Goal: Transaction & Acquisition: Obtain resource

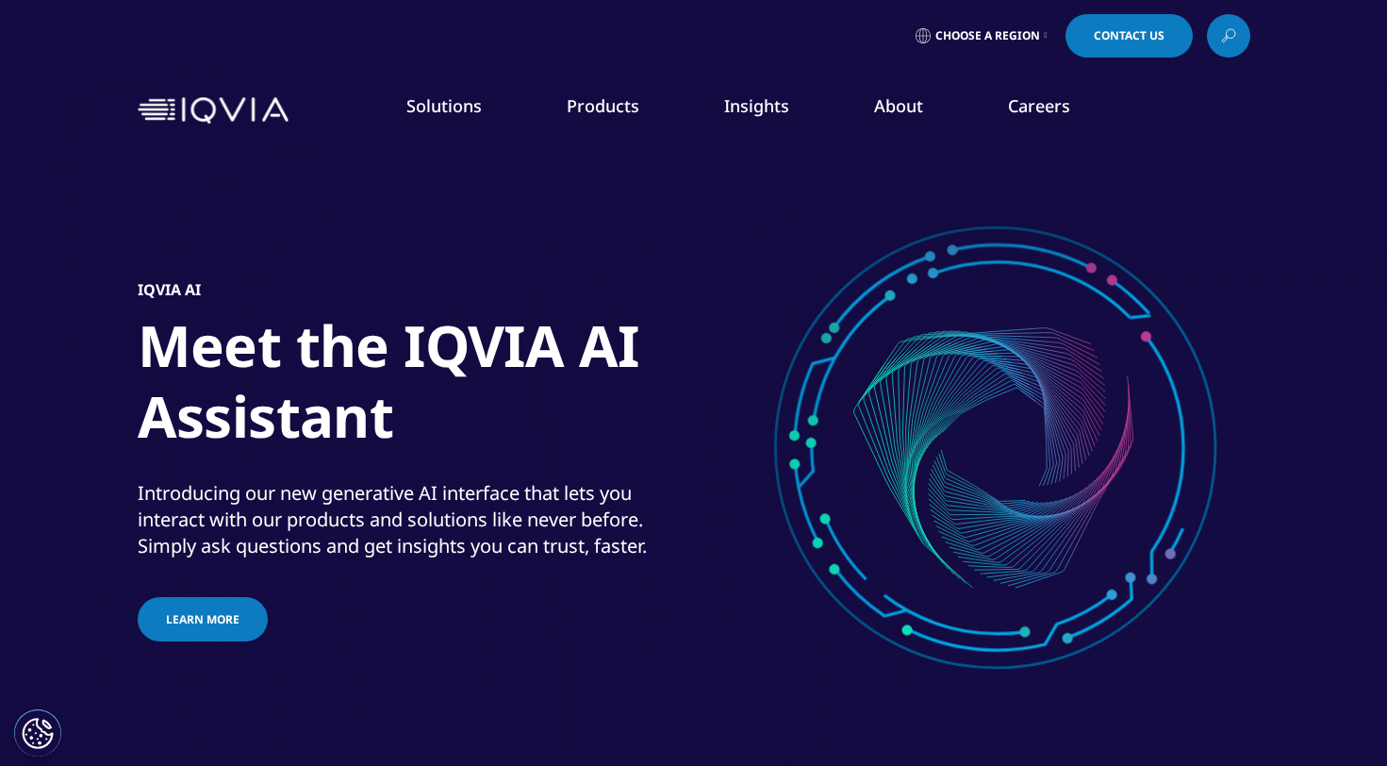
click at [457, 232] on div "IQVIA AI Meet the IQVIA AI Assistant Introducing our new generative AI interfac…" at bounding box center [694, 461] width 1112 height 641
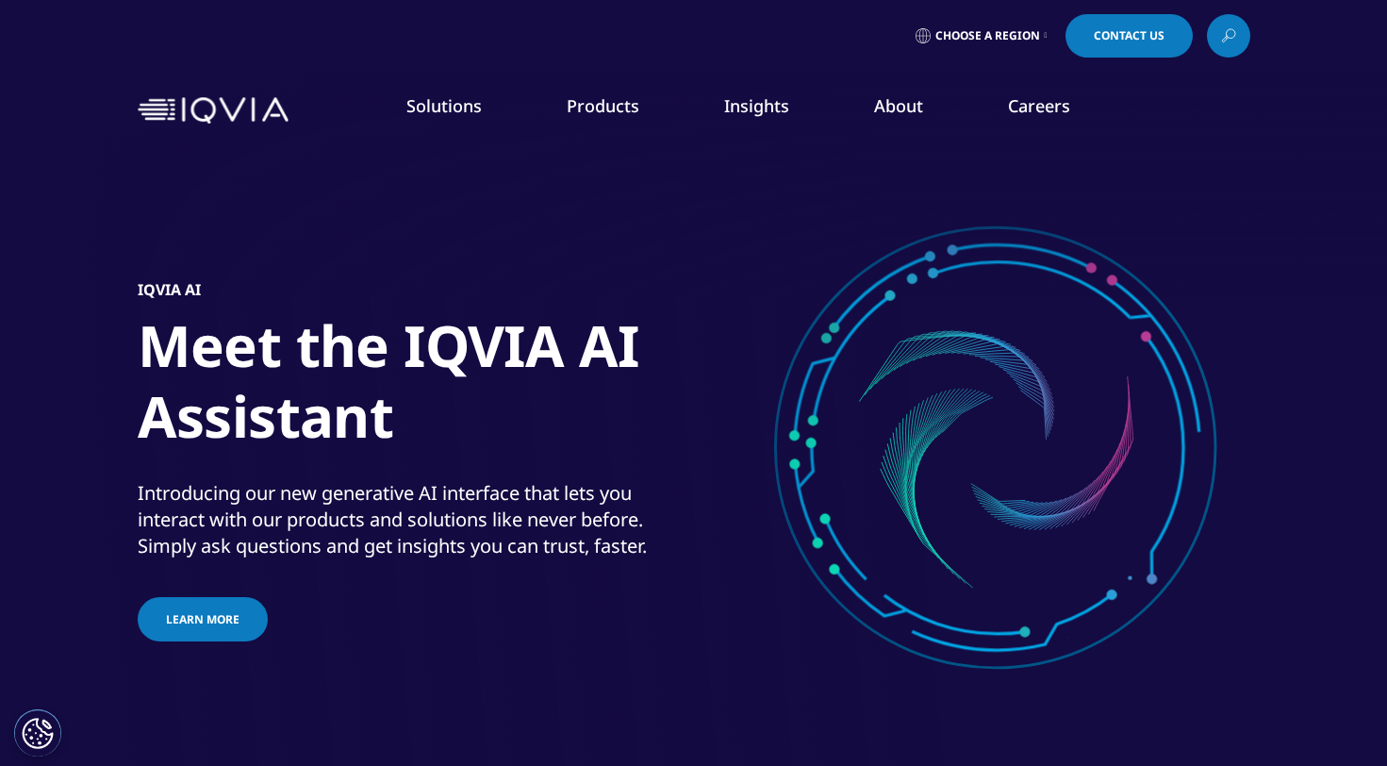
click at [454, 103] on link "Solutions" at bounding box center [443, 105] width 75 height 23
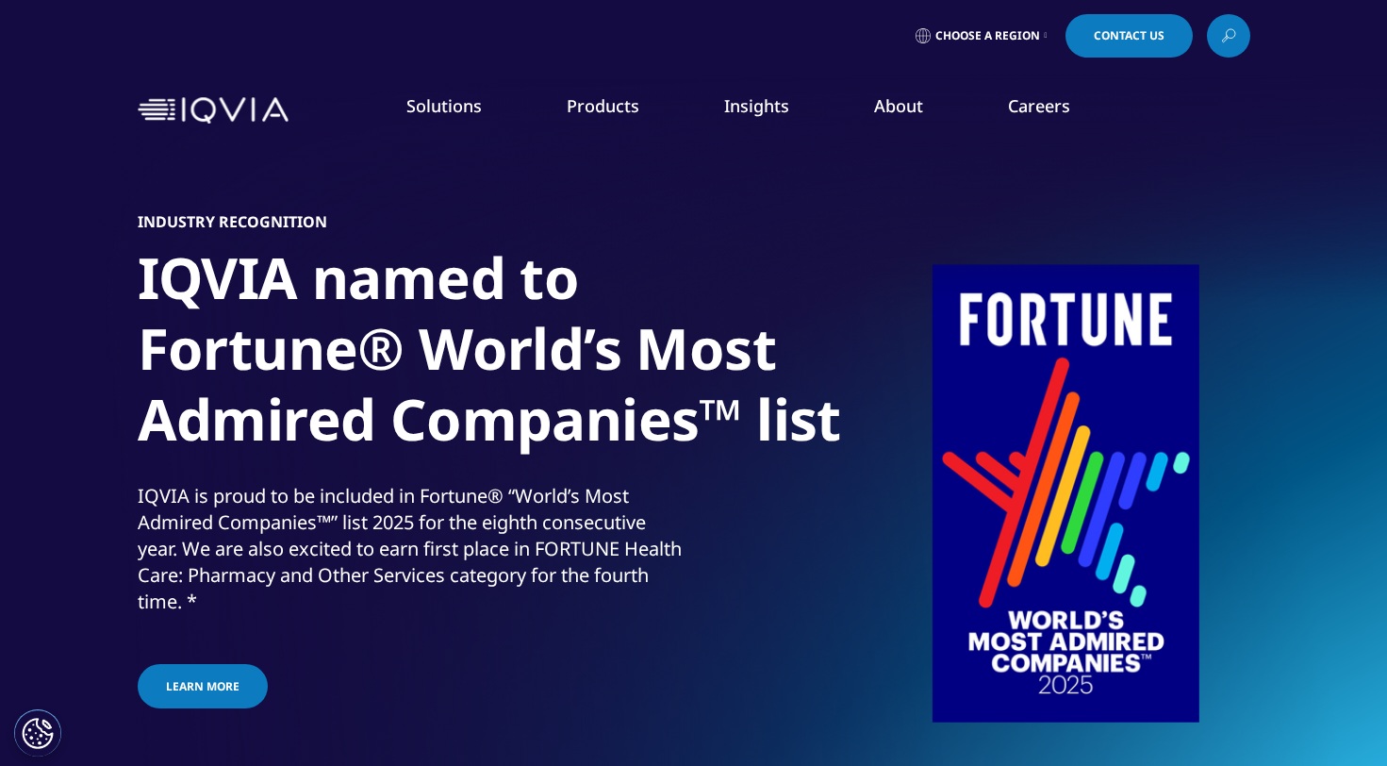
click at [999, 34] on span "Choose a Region" at bounding box center [987, 35] width 105 height 15
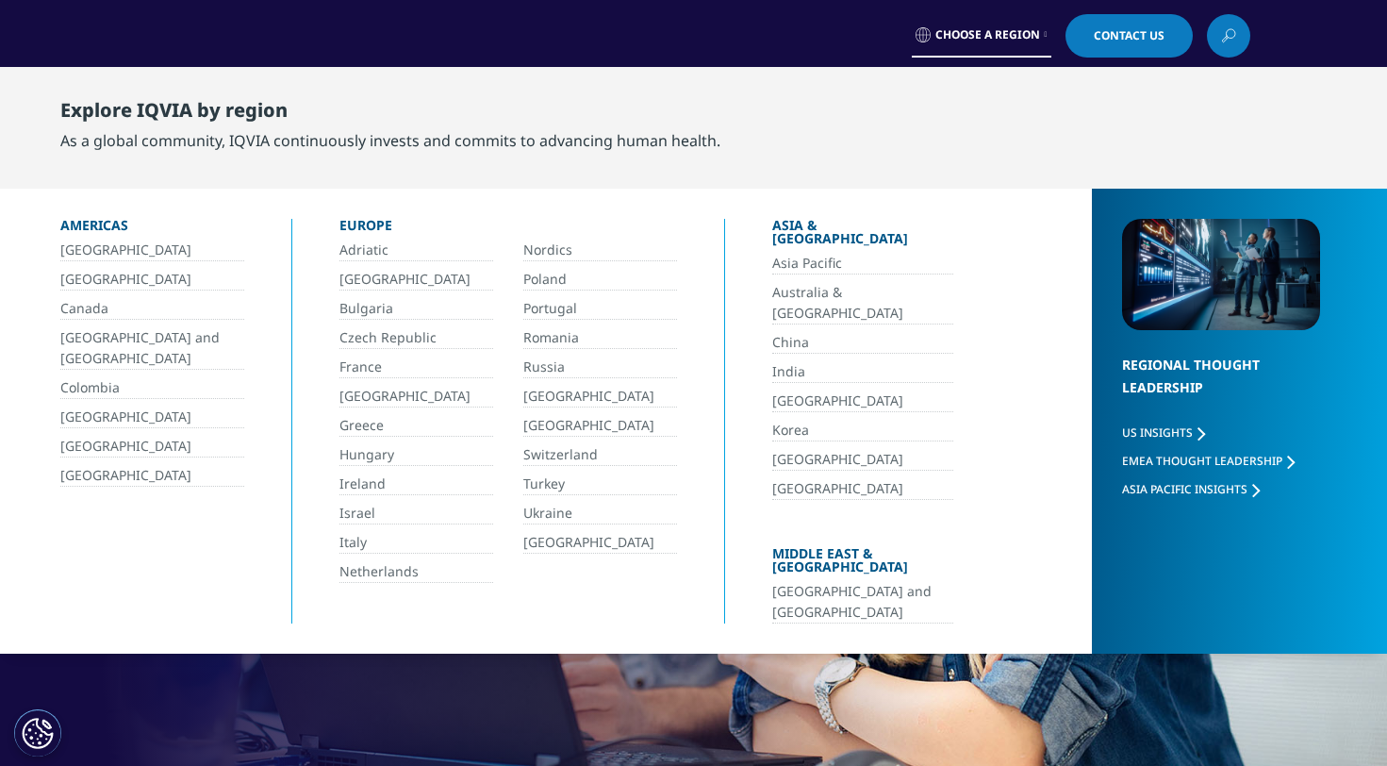
click at [444, 655] on div "Discover your passion at IQVIA Creating a healthier world starts with a passion…" at bounding box center [694, 461] width 1112 height 641
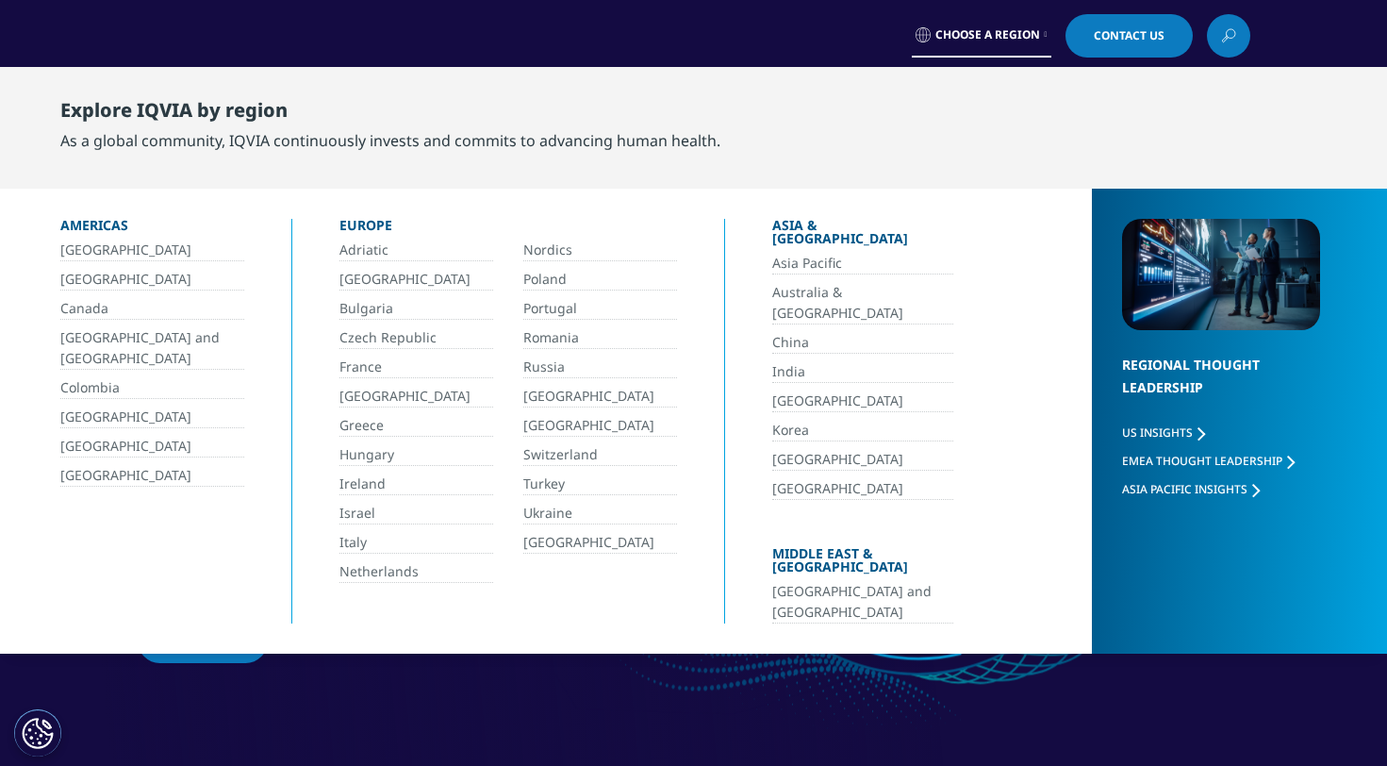
click at [991, 28] on span "Choose a Region" at bounding box center [987, 34] width 105 height 15
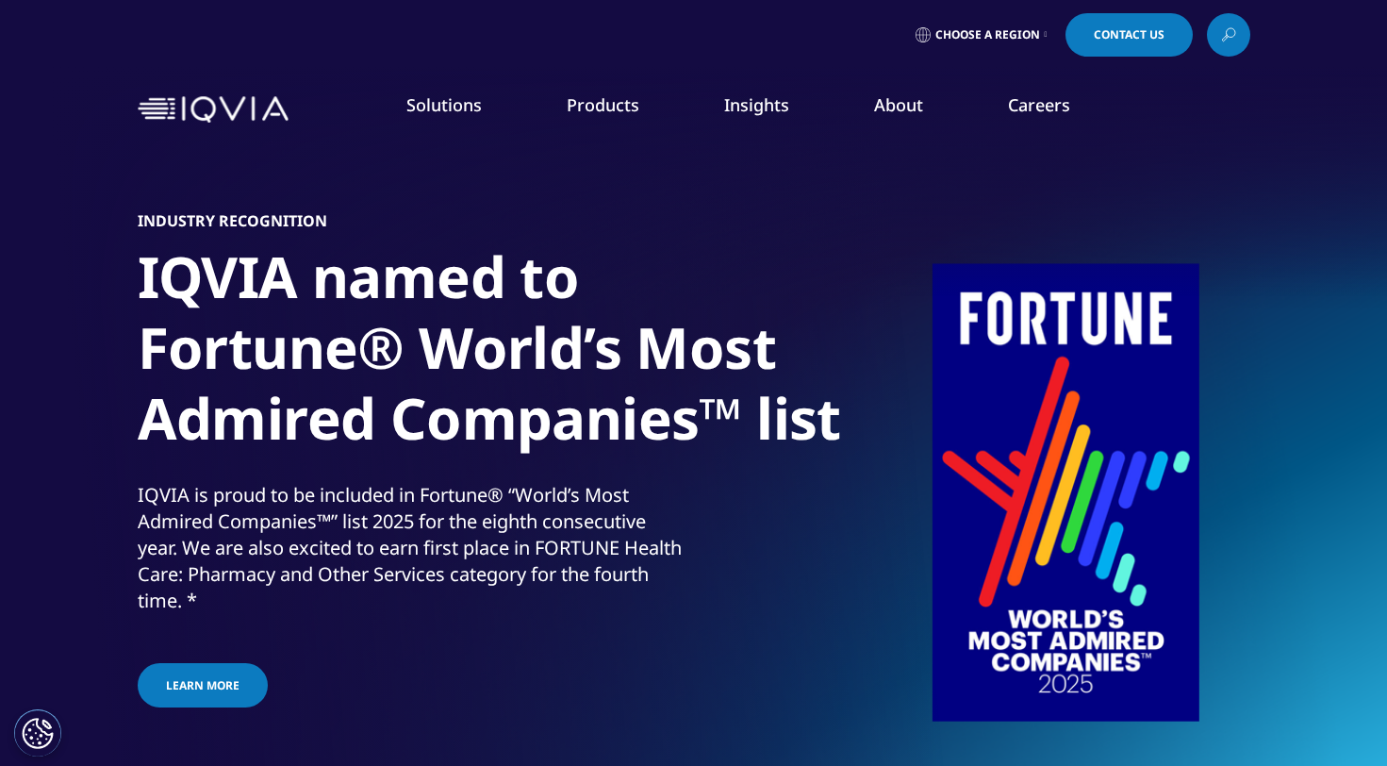
scroll to position [30, 0]
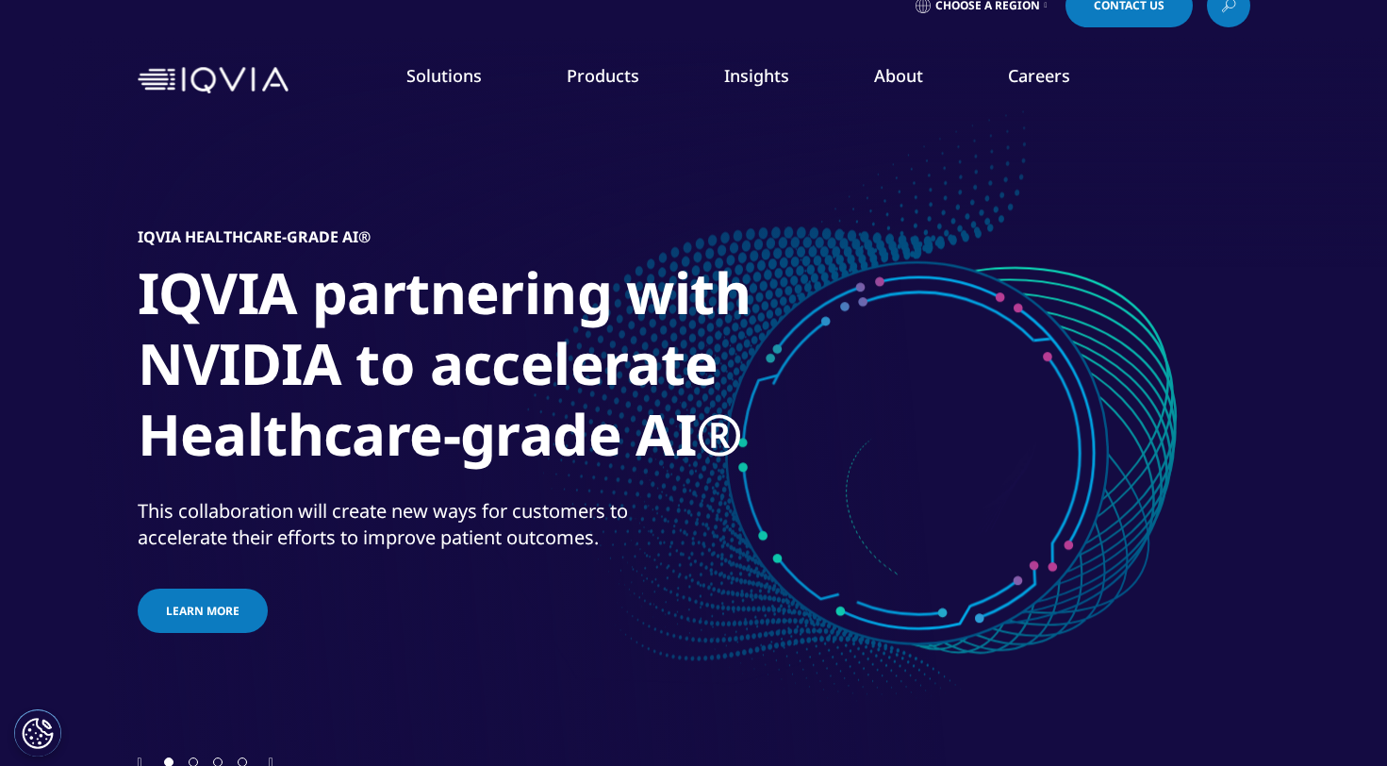
scroll to position [30, 0]
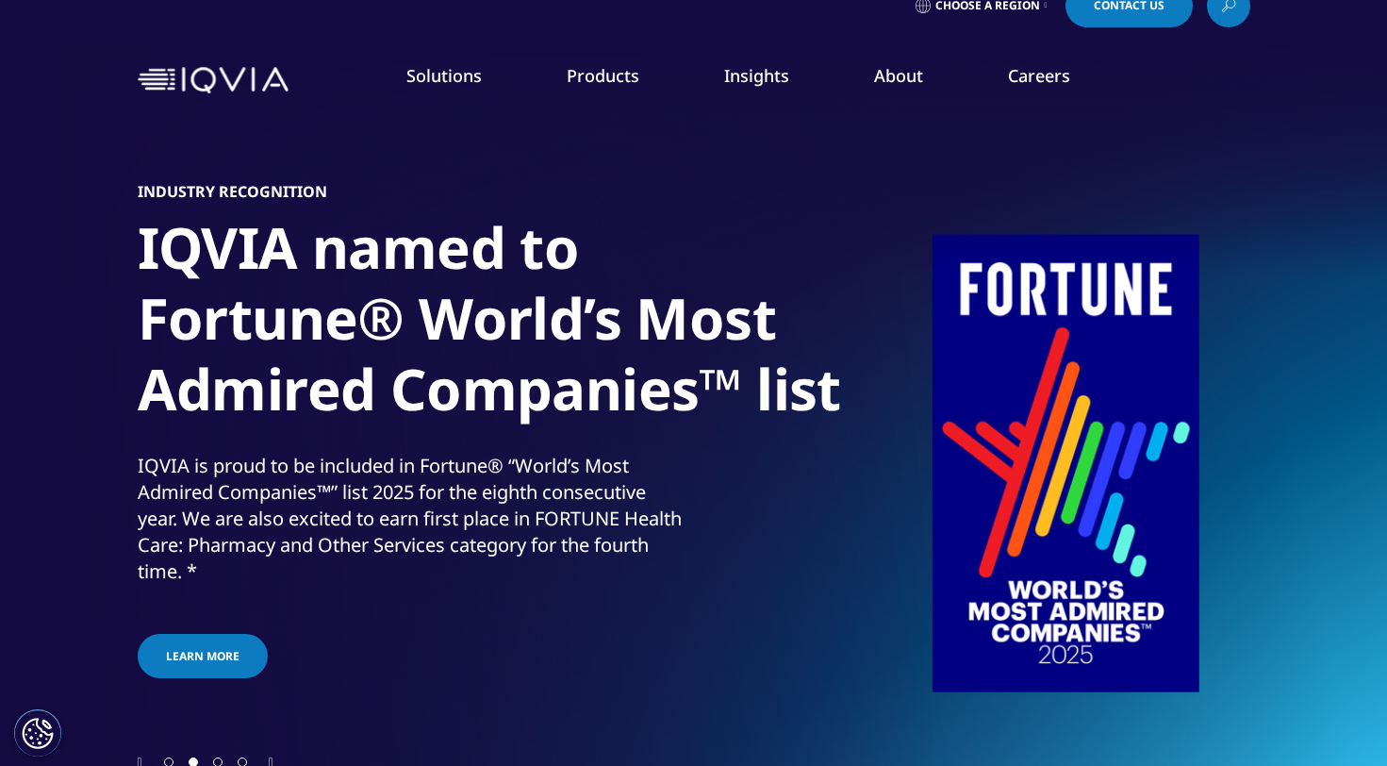
scroll to position [49, 0]
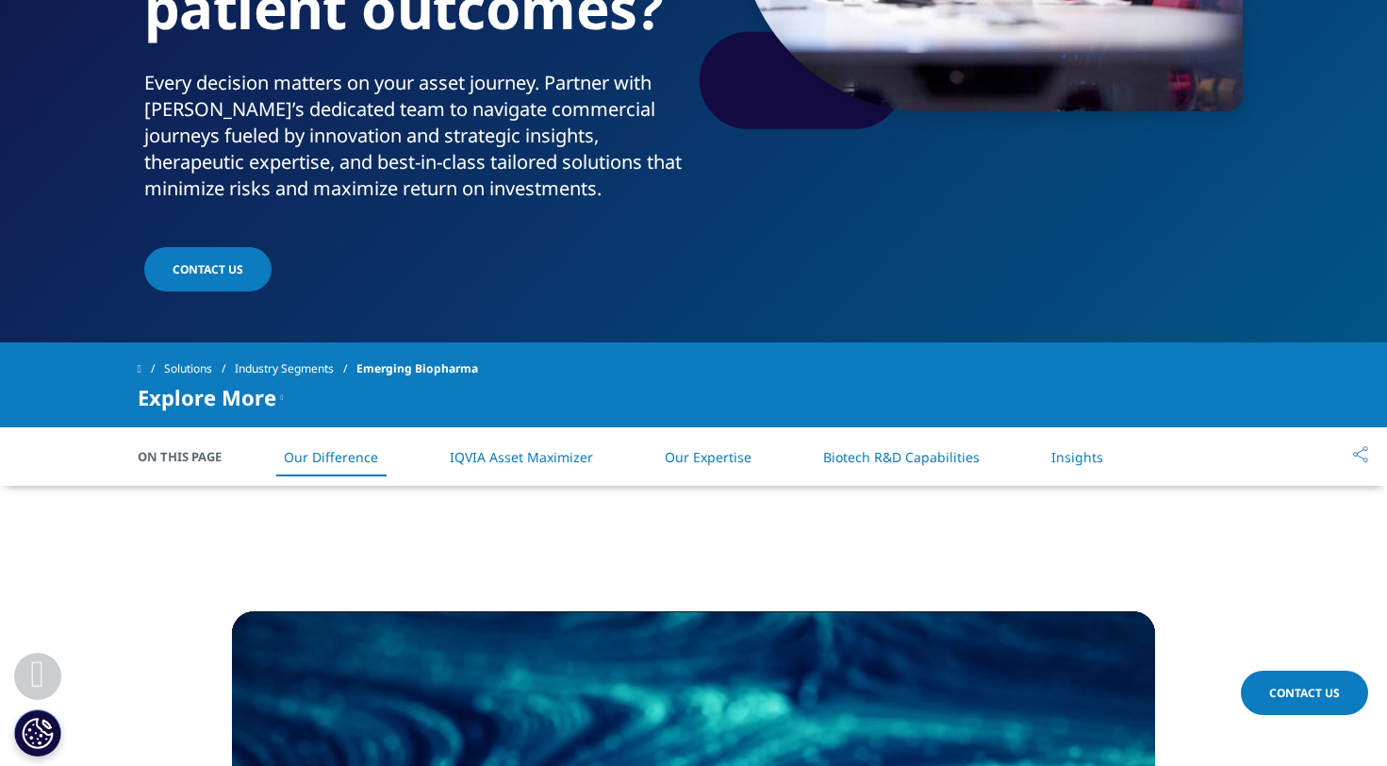
scroll to position [455, 0]
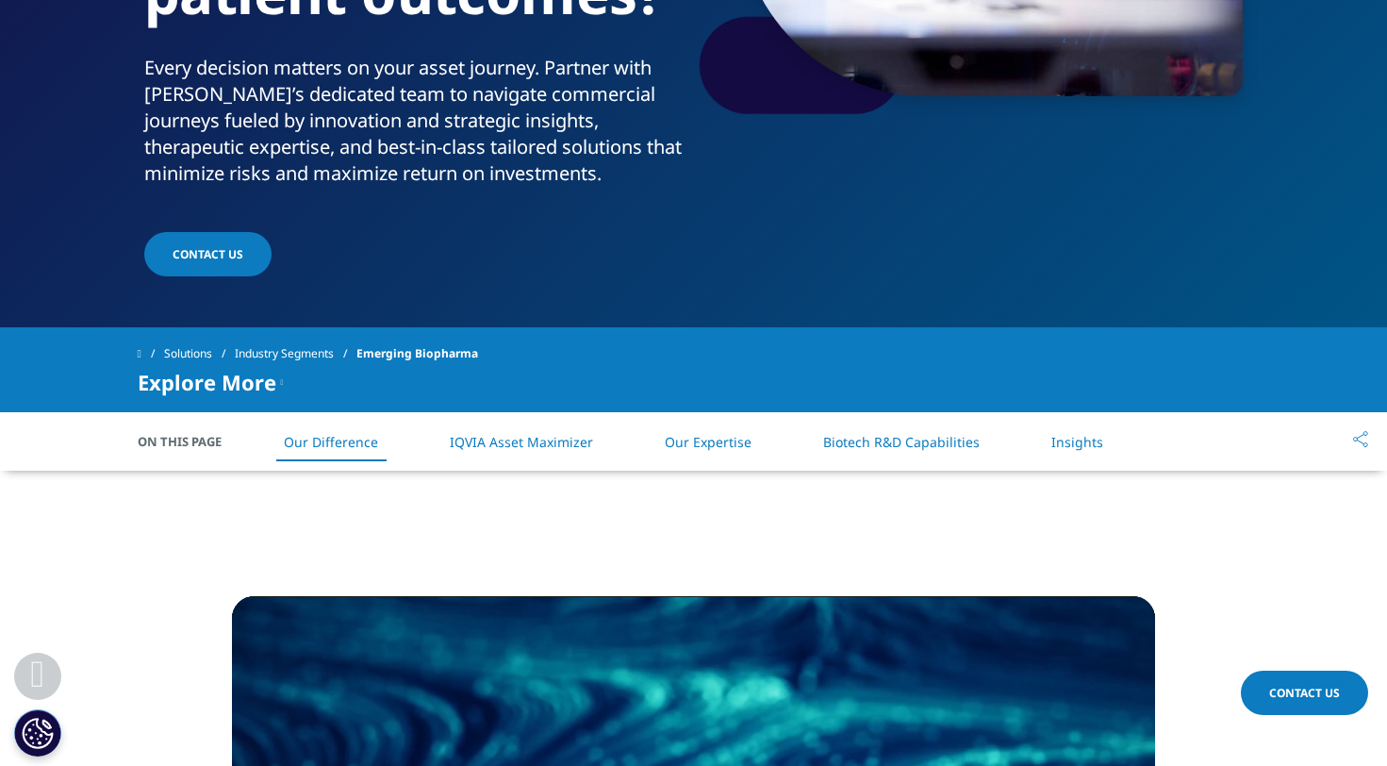
click at [1089, 434] on link "Insights" at bounding box center [1077, 442] width 52 height 18
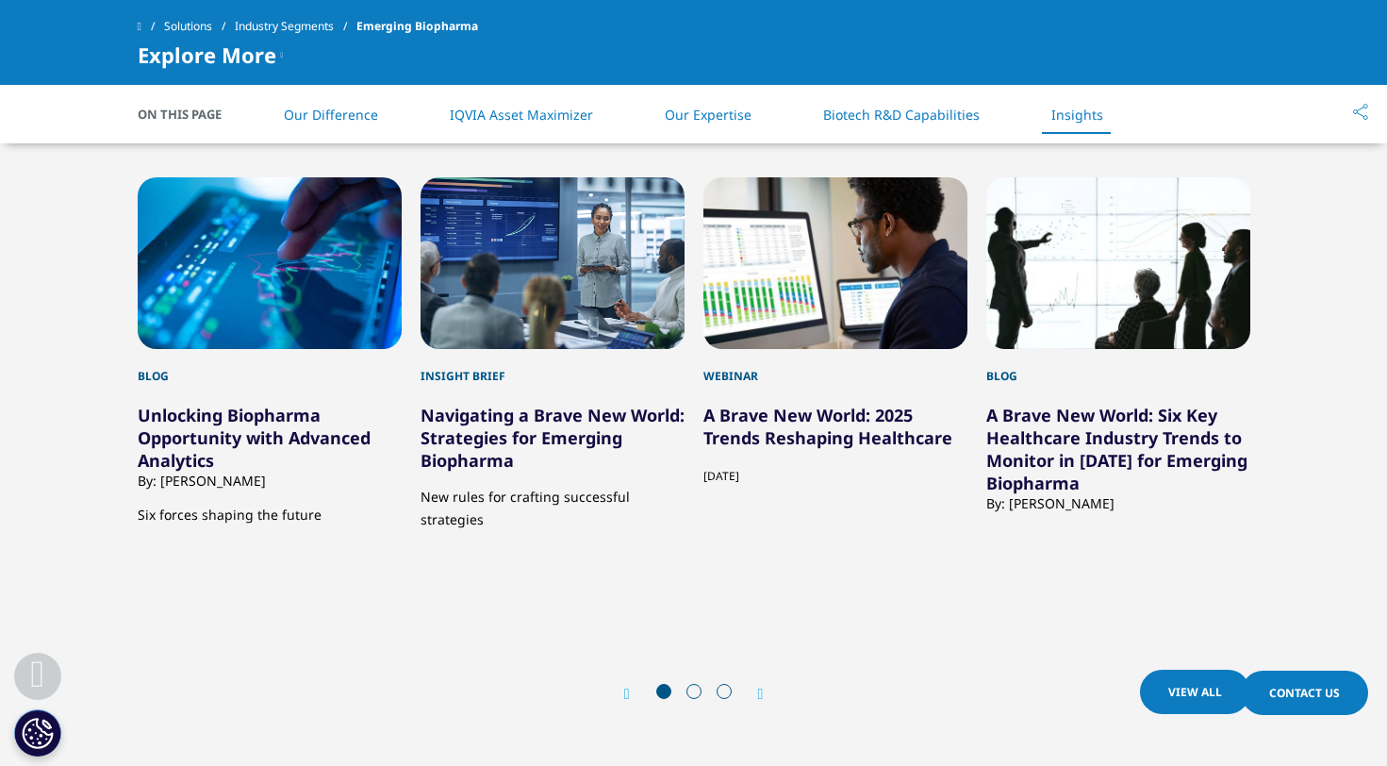
scroll to position [5543, 0]
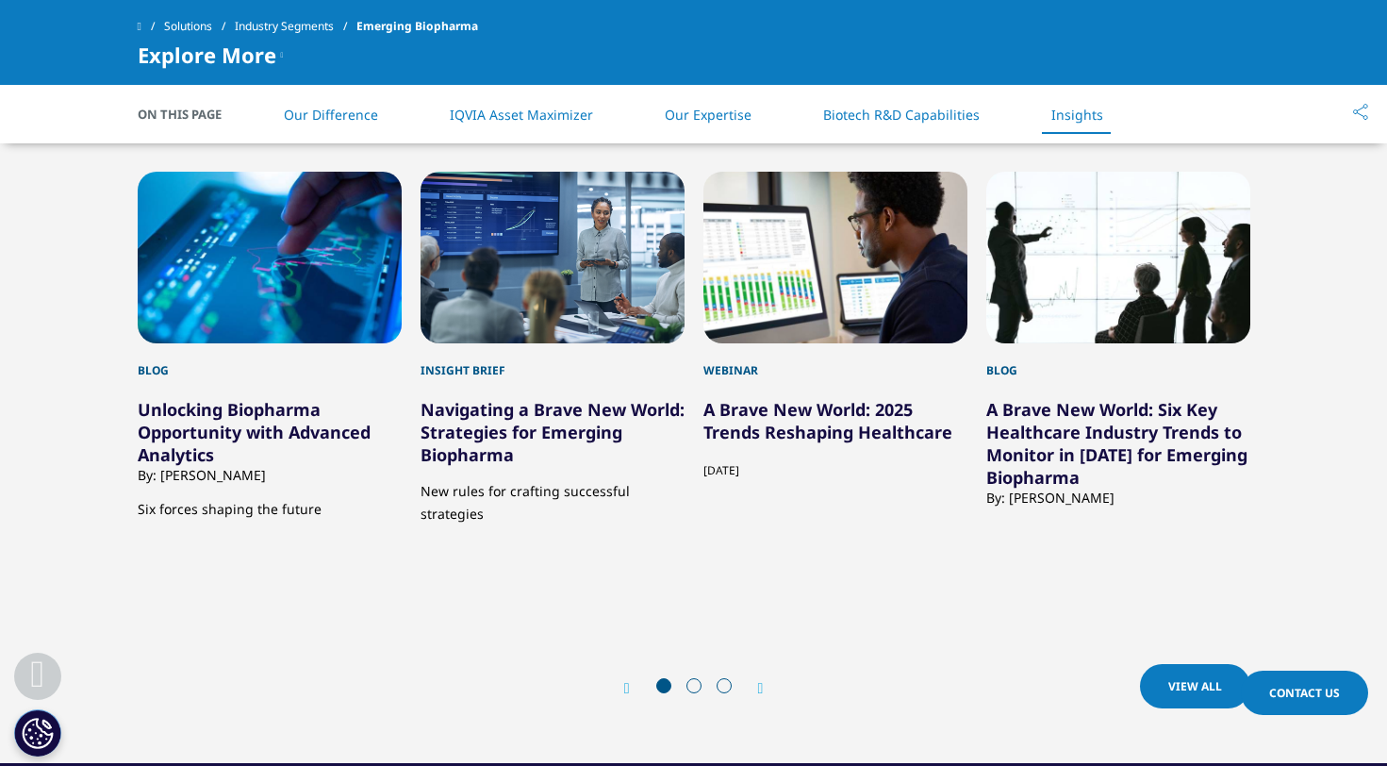
click at [1033, 430] on link "A Brave New World: Six Key Healthcare Industry Trends to Monitor in [DATE] for …" at bounding box center [1116, 443] width 261 height 91
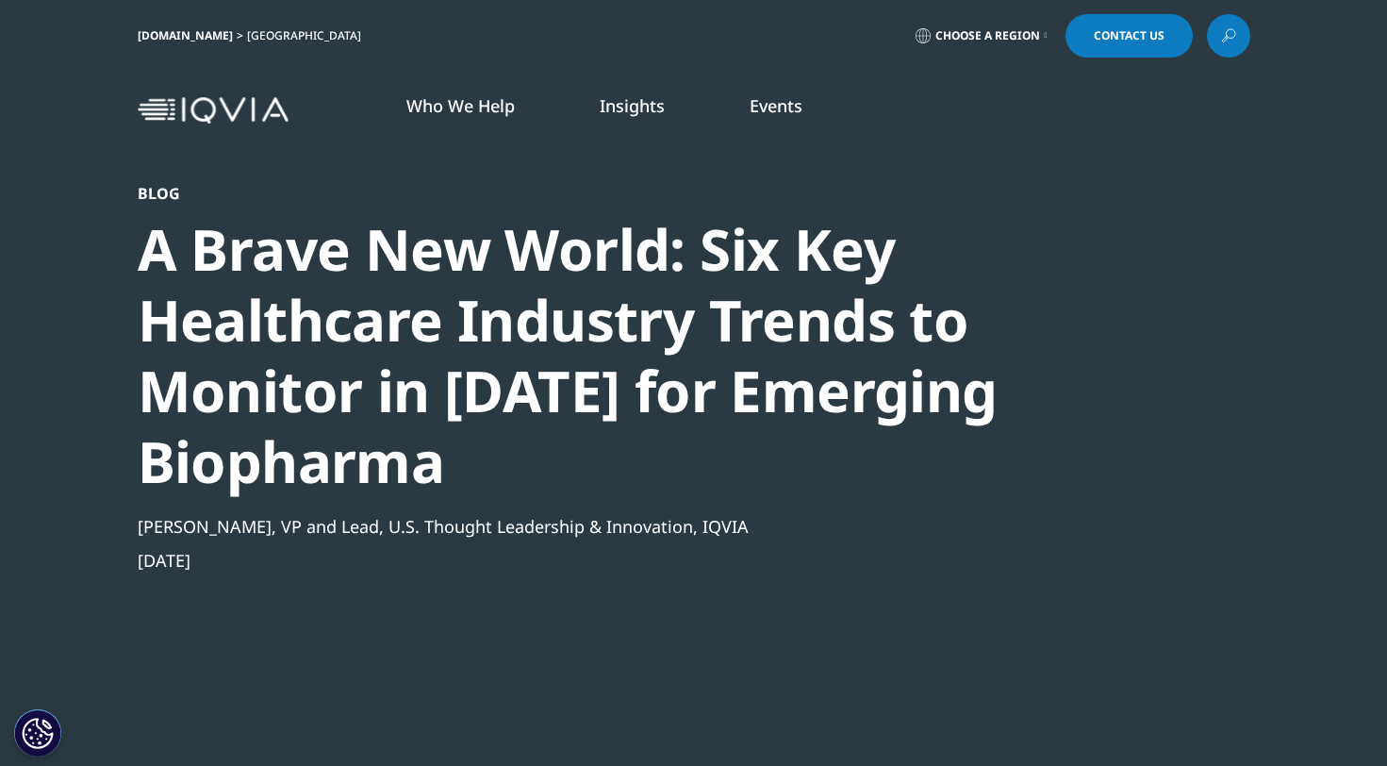
click at [163, 35] on link "[DOMAIN_NAME]" at bounding box center [185, 35] width 95 height 16
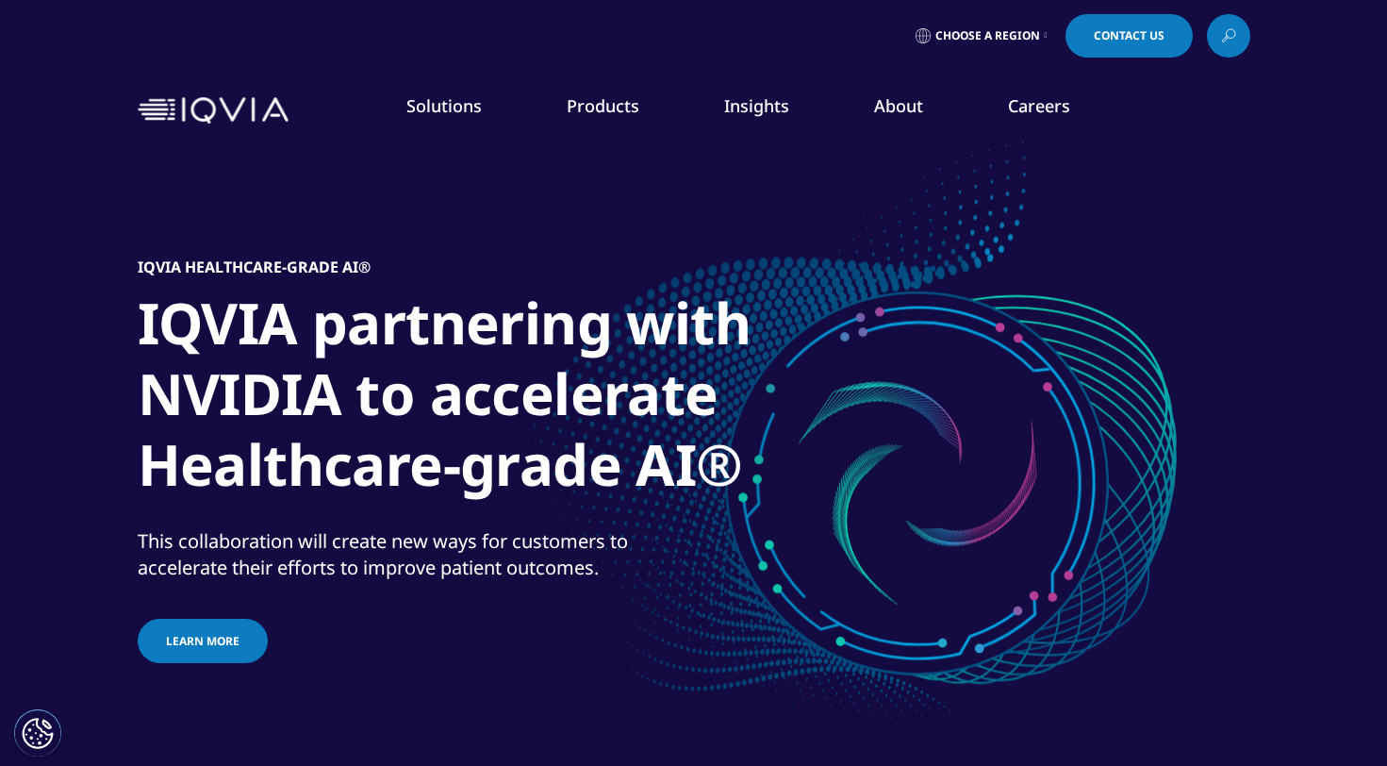
click at [753, 106] on link "Insights" at bounding box center [756, 105] width 65 height 23
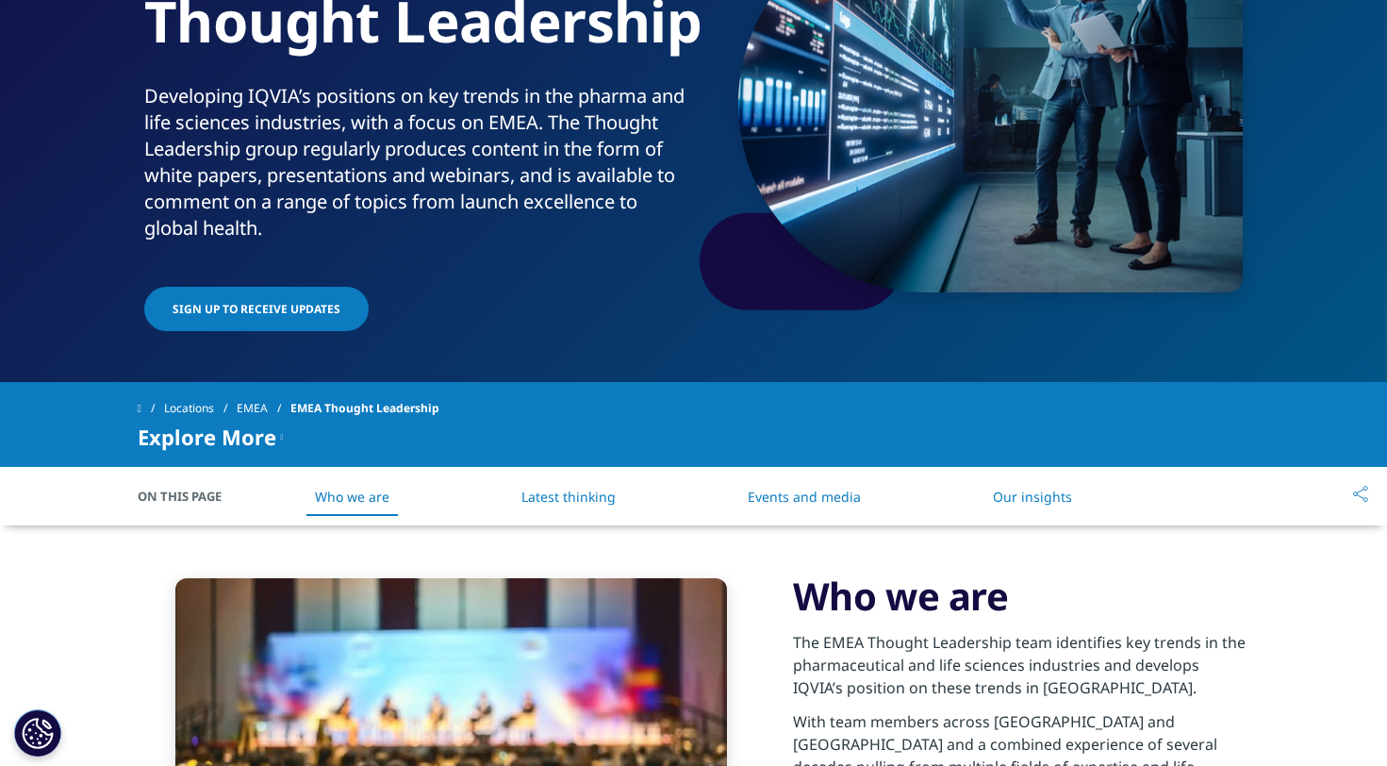
scroll to position [356, 0]
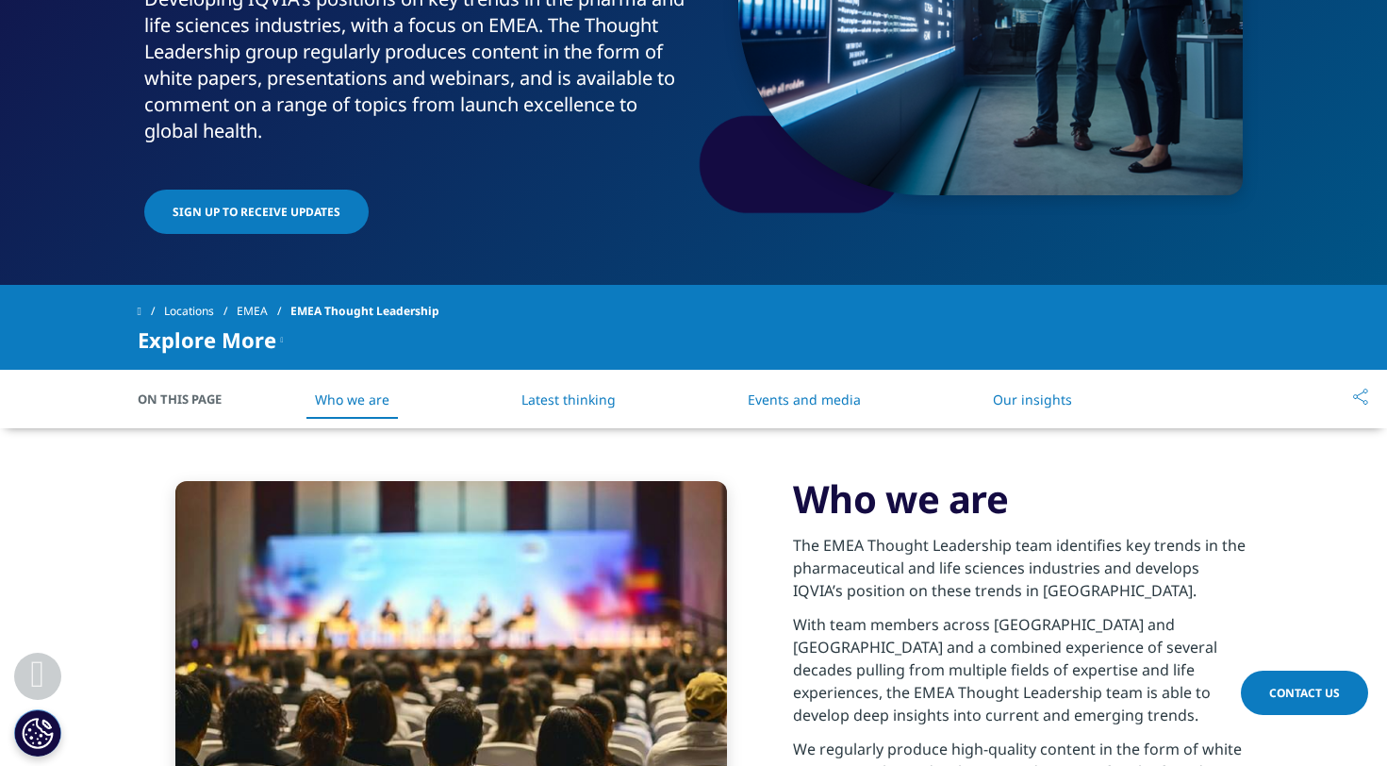
click at [1047, 399] on link "Our insights" at bounding box center [1032, 399] width 79 height 18
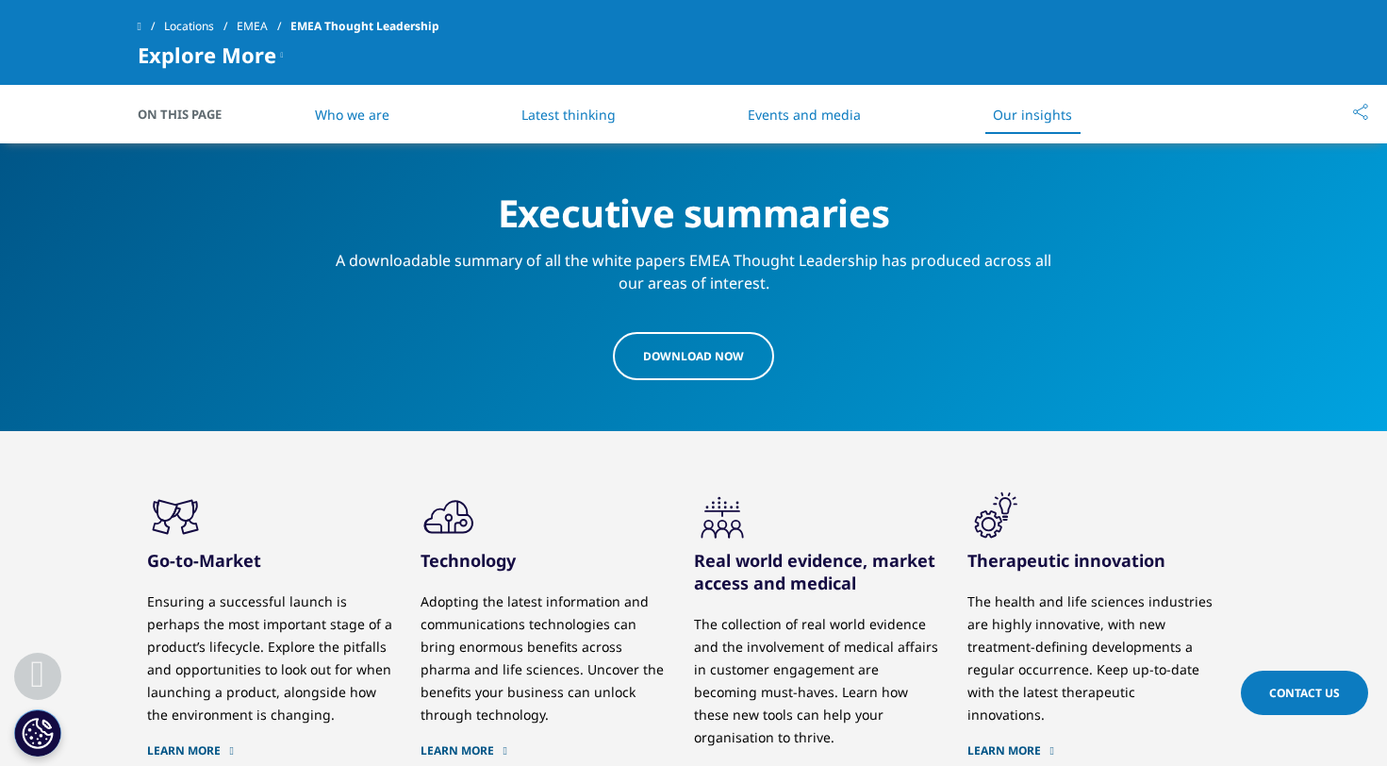
scroll to position [2279, 0]
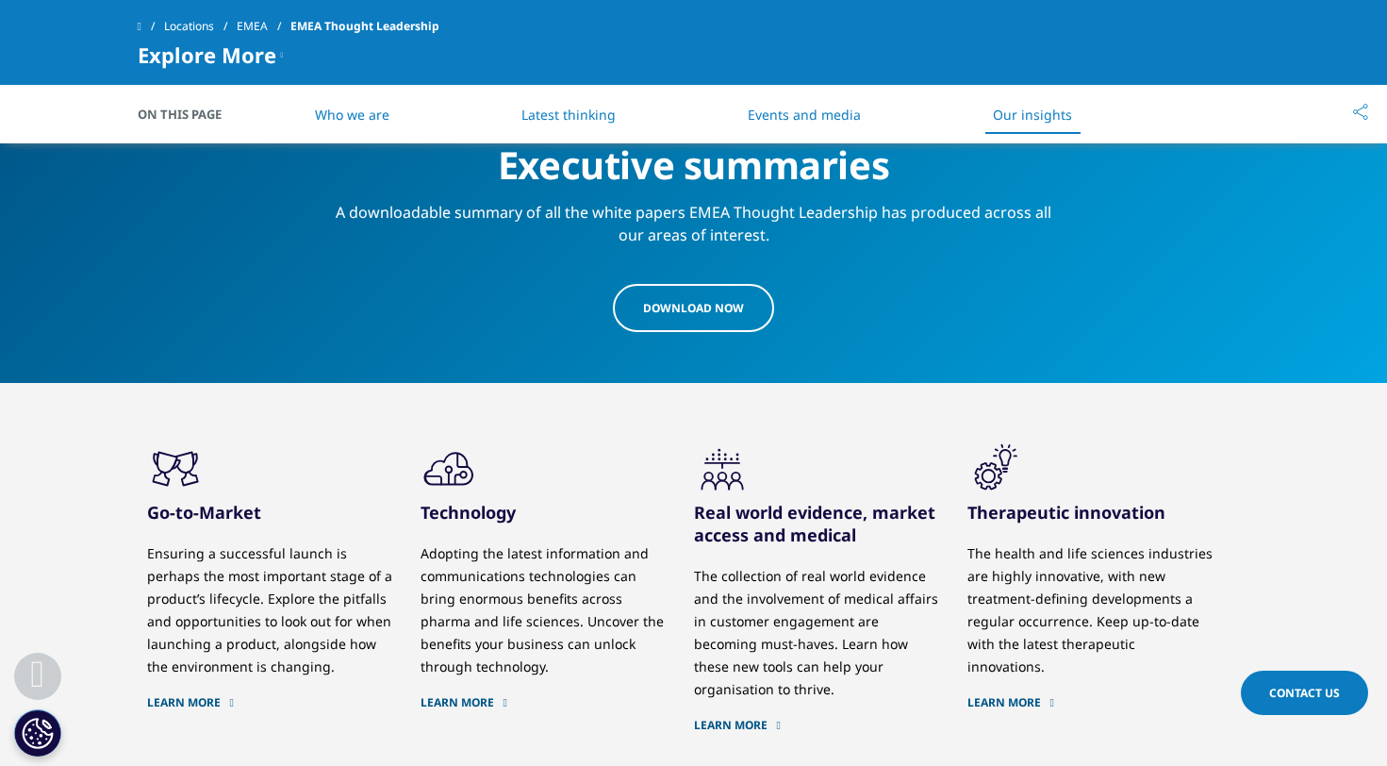
click at [705, 304] on span "download Now" at bounding box center [693, 308] width 101 height 16
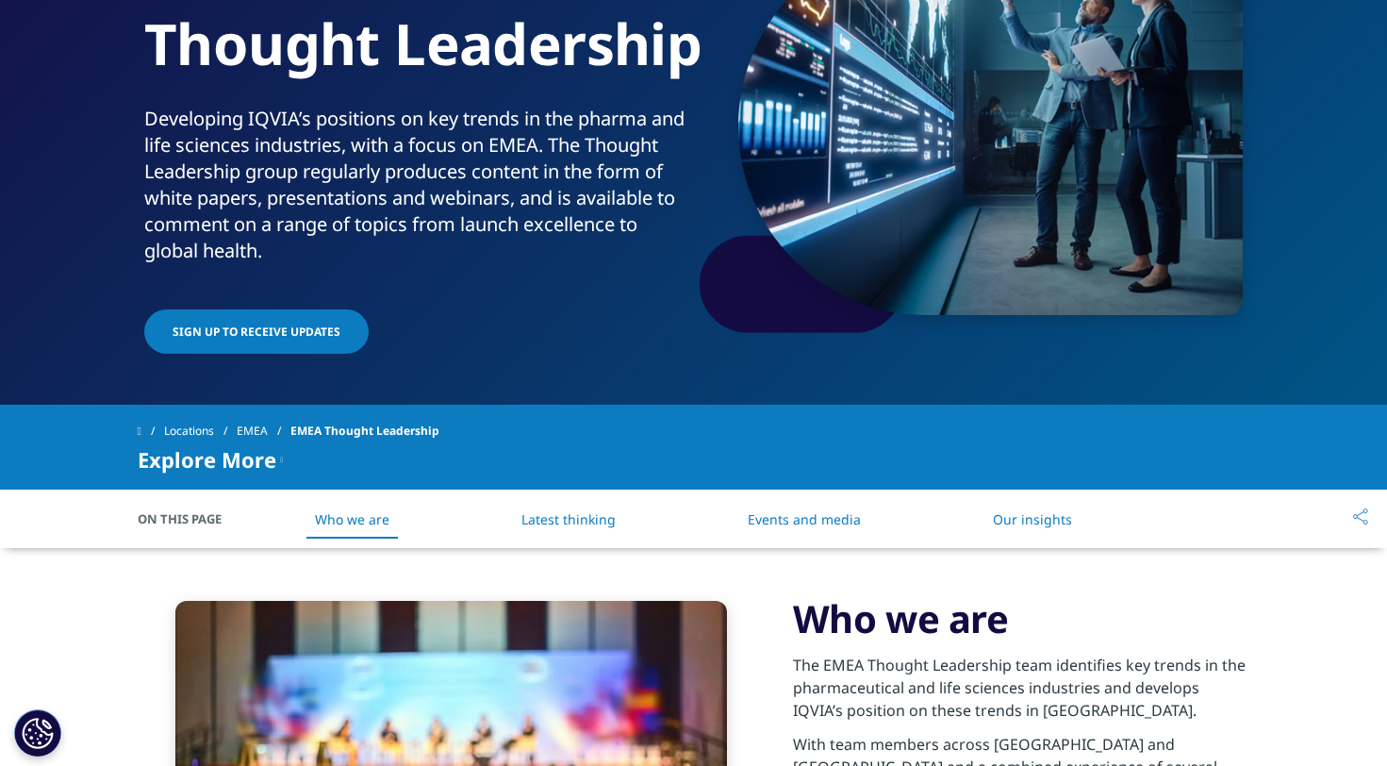
scroll to position [250, 0]
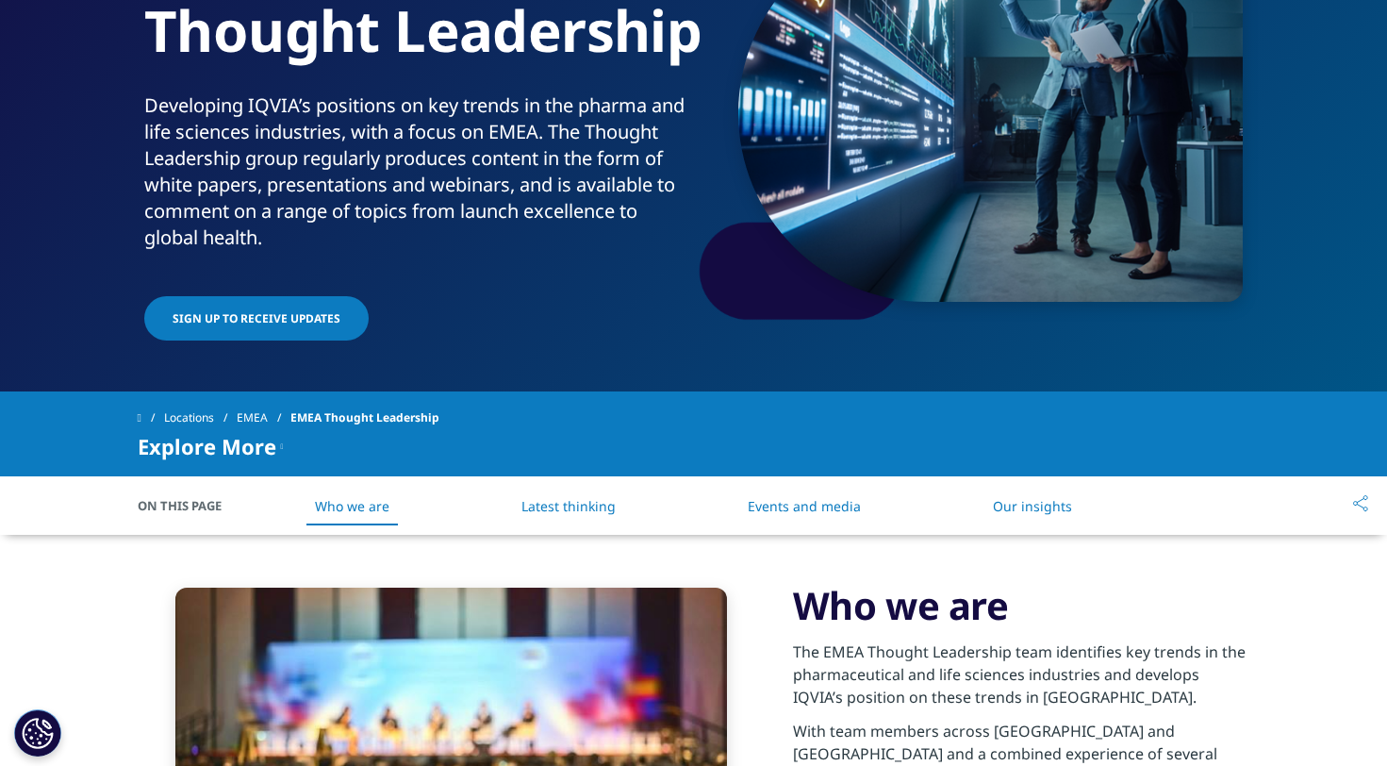
click at [268, 322] on span "Sign up to receive updates" at bounding box center [257, 318] width 168 height 16
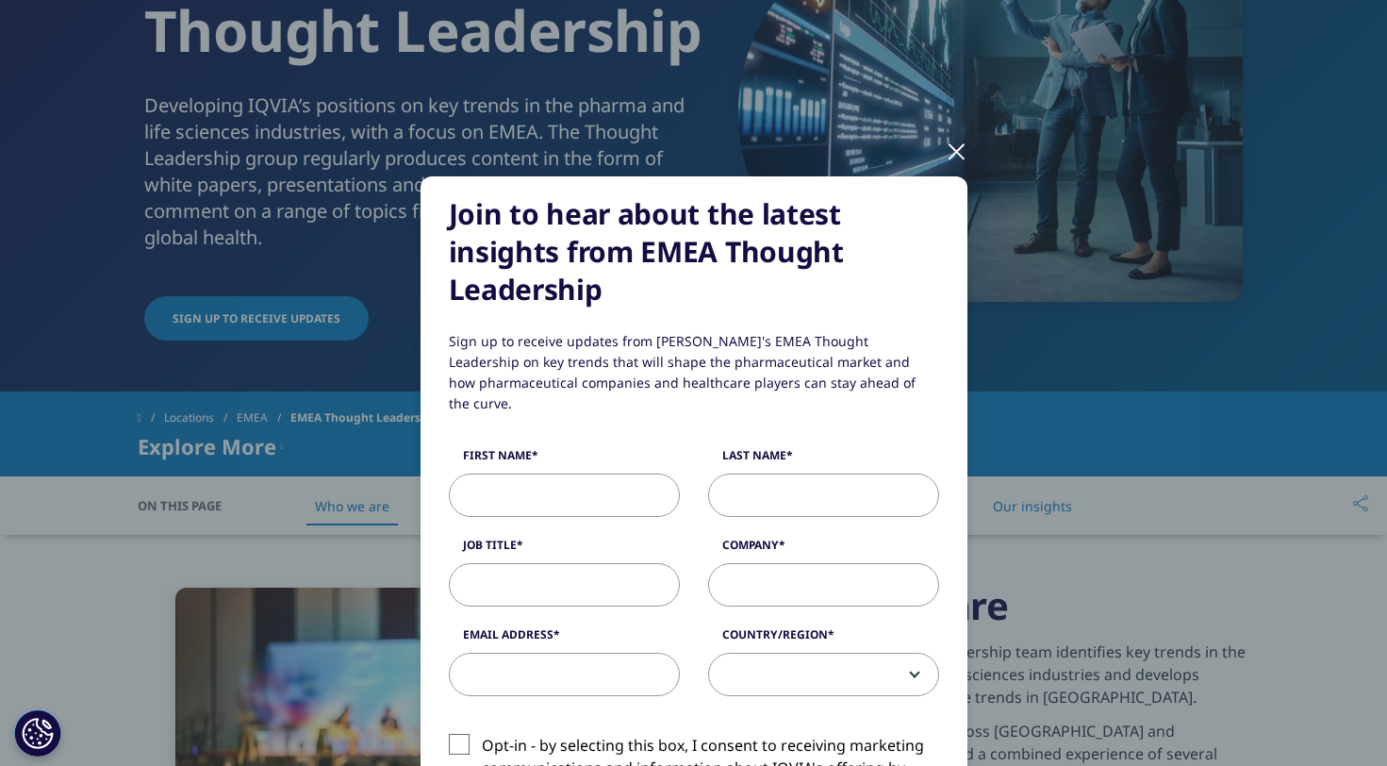
click at [961, 151] on div at bounding box center [957, 150] width 22 height 52
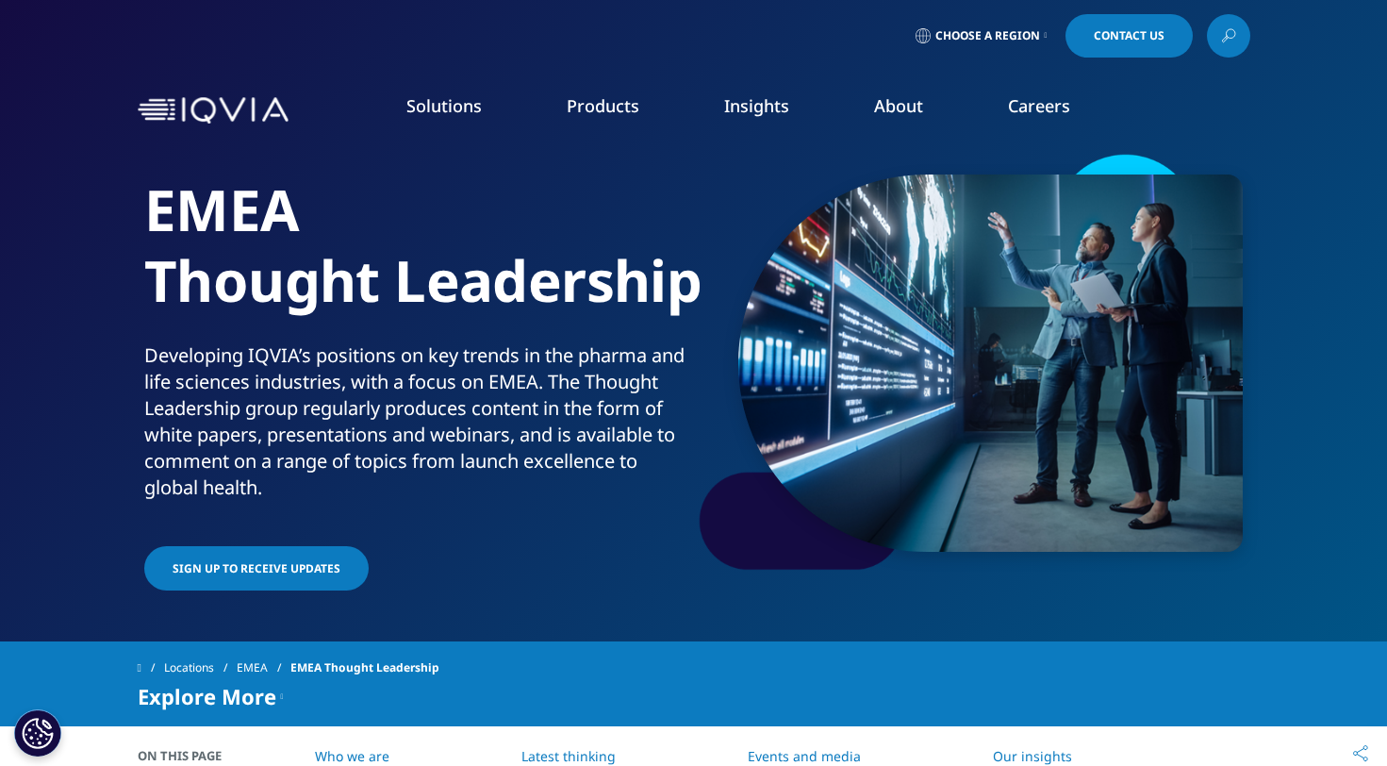
scroll to position [0, 0]
click at [666, 430] on div "INSTITUTE REPORT Global Trends in R&D 2025 READ MORE" at bounding box center [735, 337] width 206 height 298
click at [666, 445] on link "READ MORE" at bounding box center [735, 440] width 206 height 16
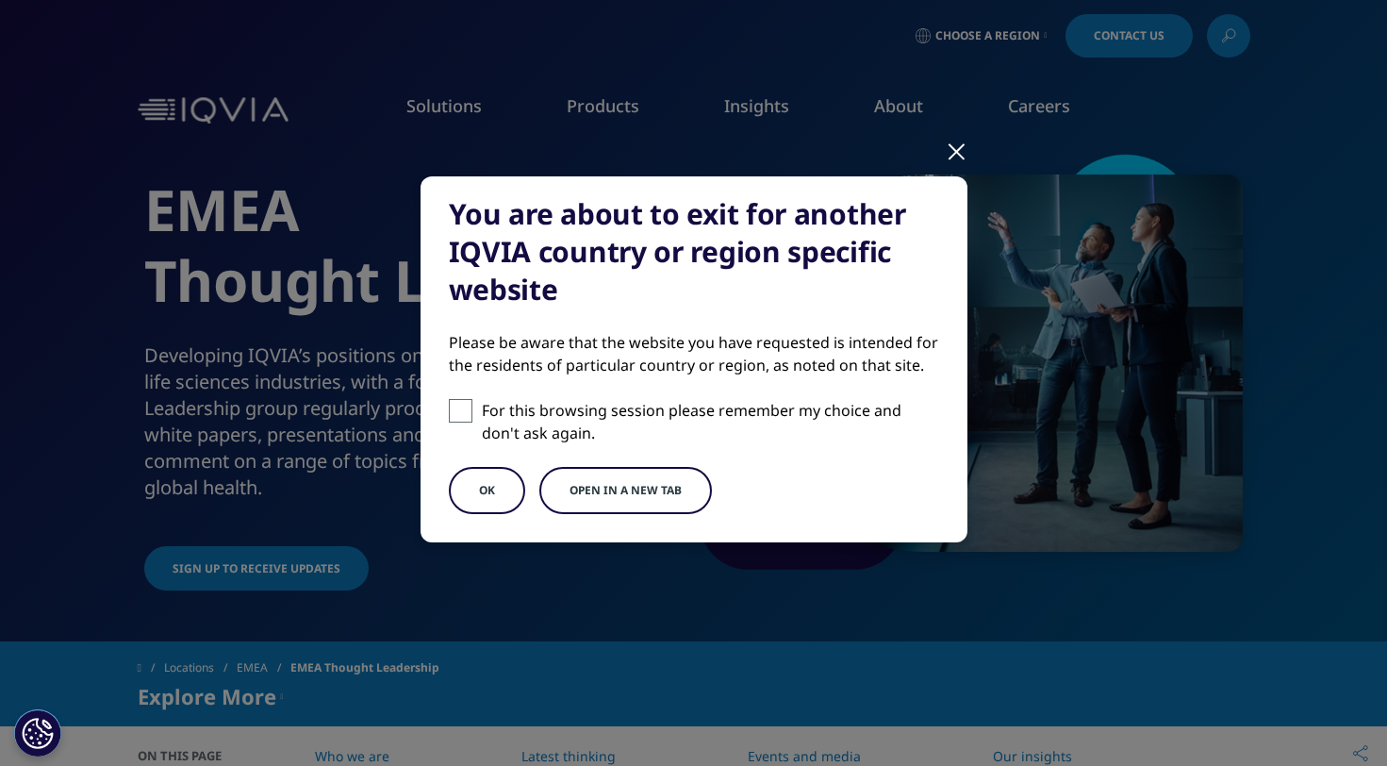
click at [498, 491] on button "OK" at bounding box center [487, 490] width 76 height 47
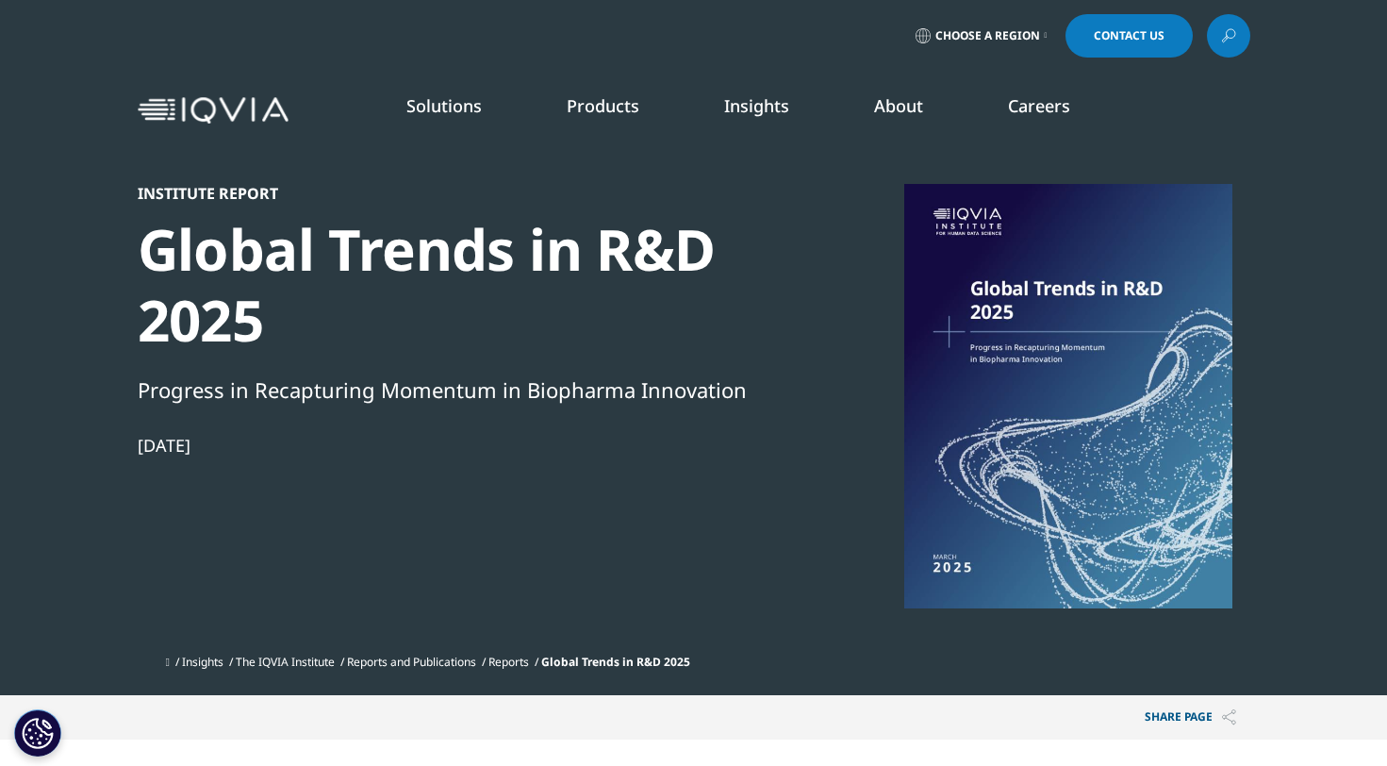
click at [729, 558] on div "Institute Report Global Trends in R&D 2025 Progress in Recapturing Momentum in …" at bounding box center [461, 414] width 647 height 461
click at [782, 556] on div "Institute Report Global Trends in R&D 2025 Progress in Recapturing Momentum in …" at bounding box center [461, 414] width 647 height 461
click at [382, 339] on link "SEE LATEST REPORTS" at bounding box center [461, 344] width 270 height 16
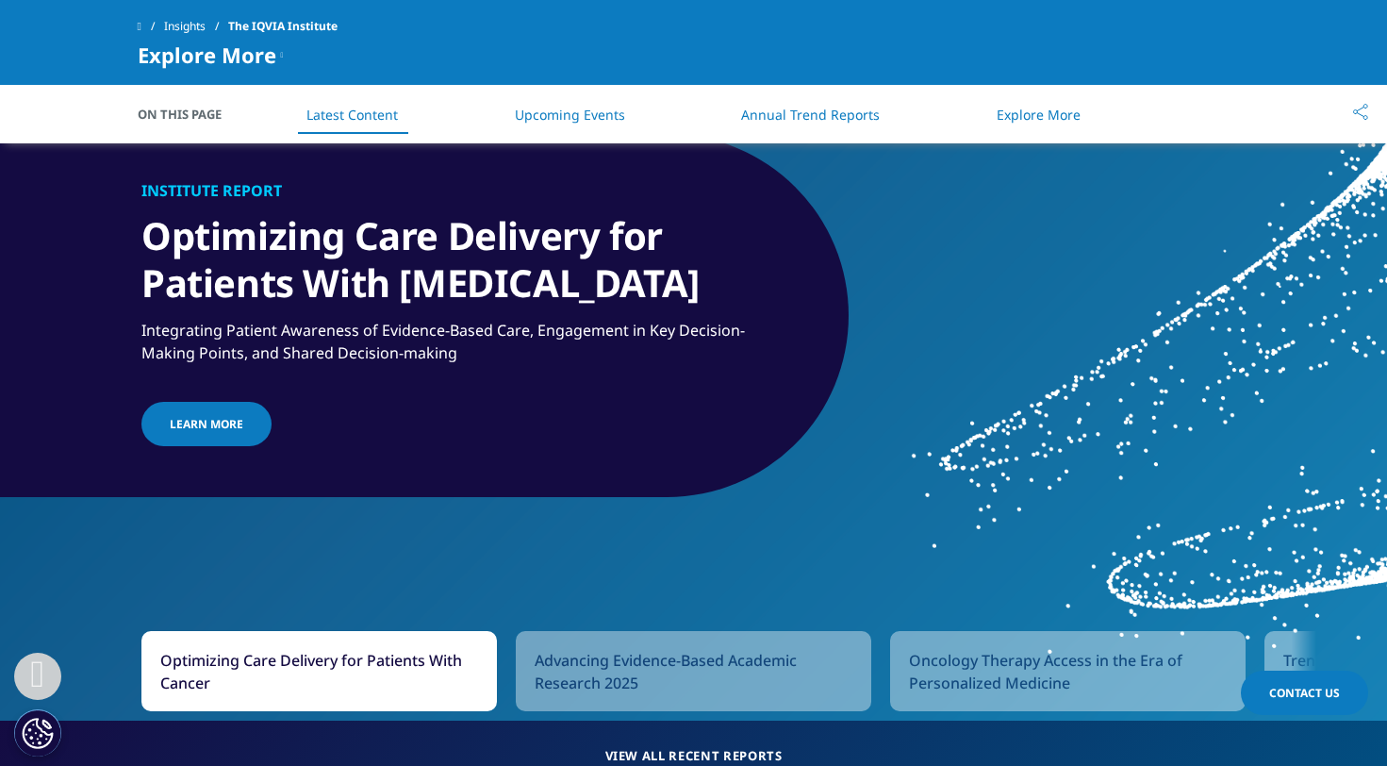
scroll to position [1445, 0]
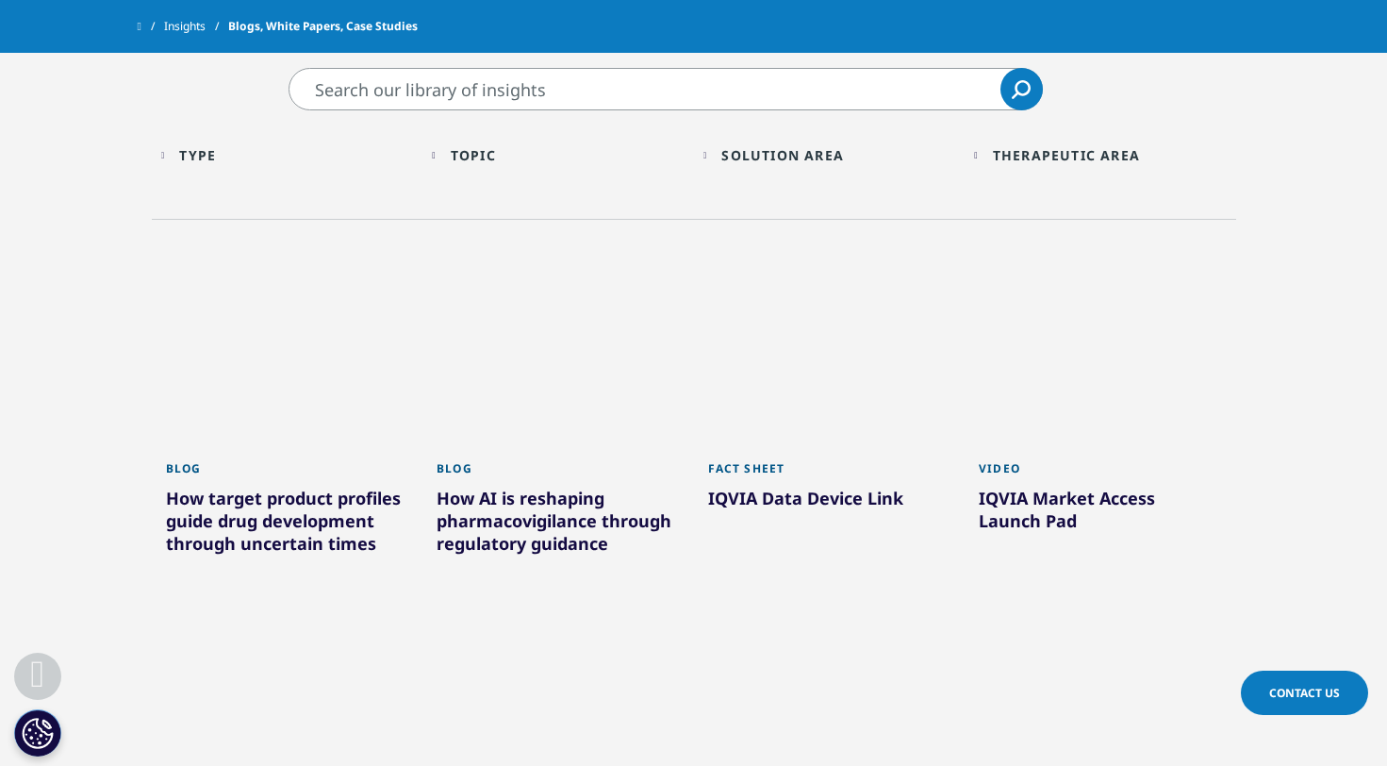
scroll to position [652, 0]
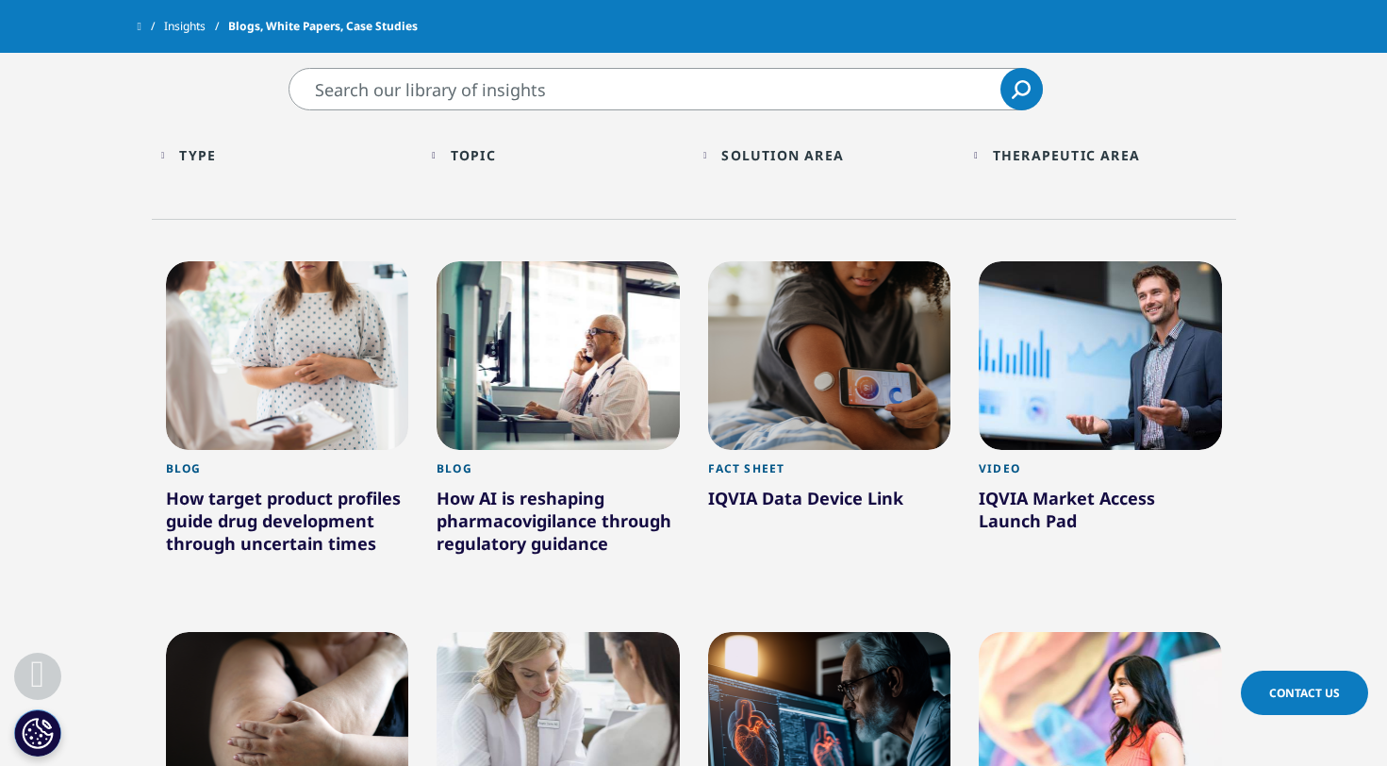
click at [464, 151] on div "Topic" at bounding box center [473, 155] width 45 height 18
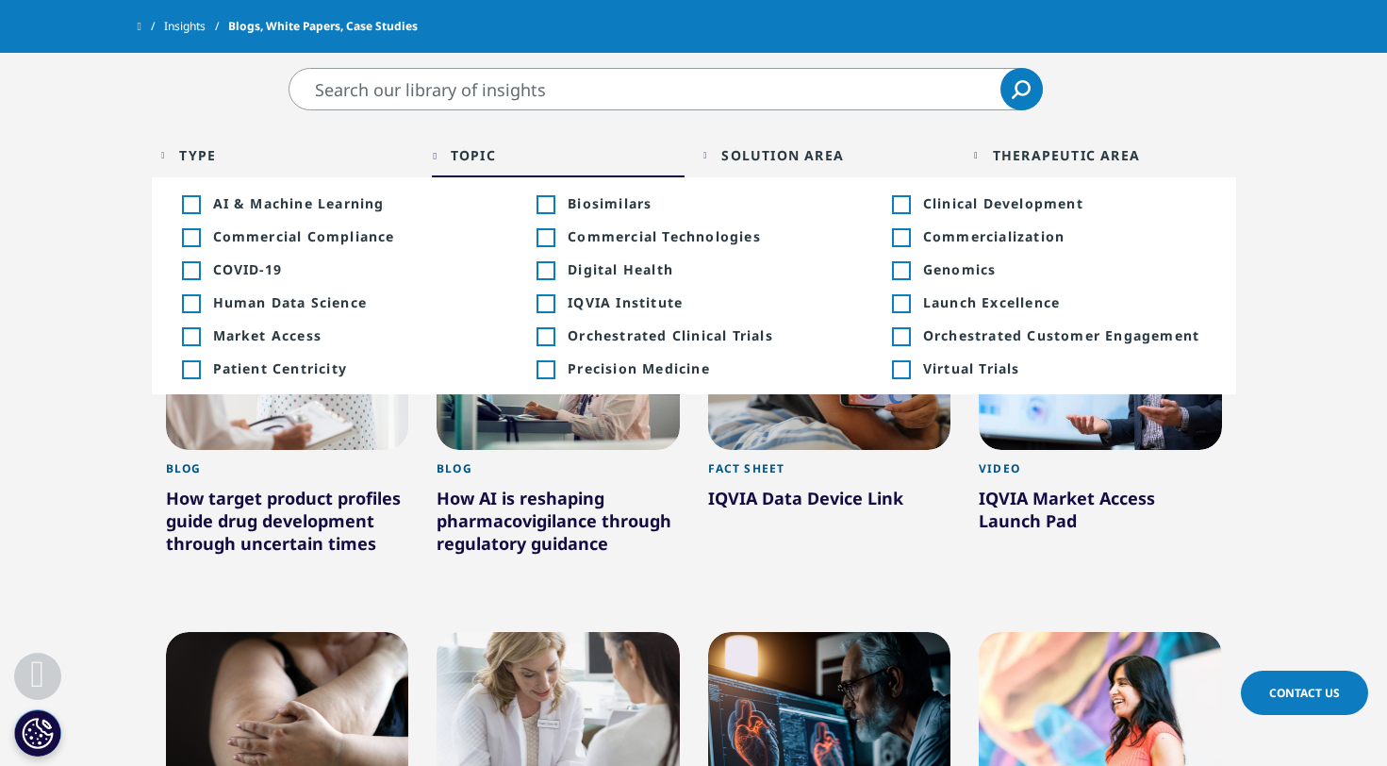
click at [551, 204] on div "Toggle" at bounding box center [544, 204] width 17 height 17
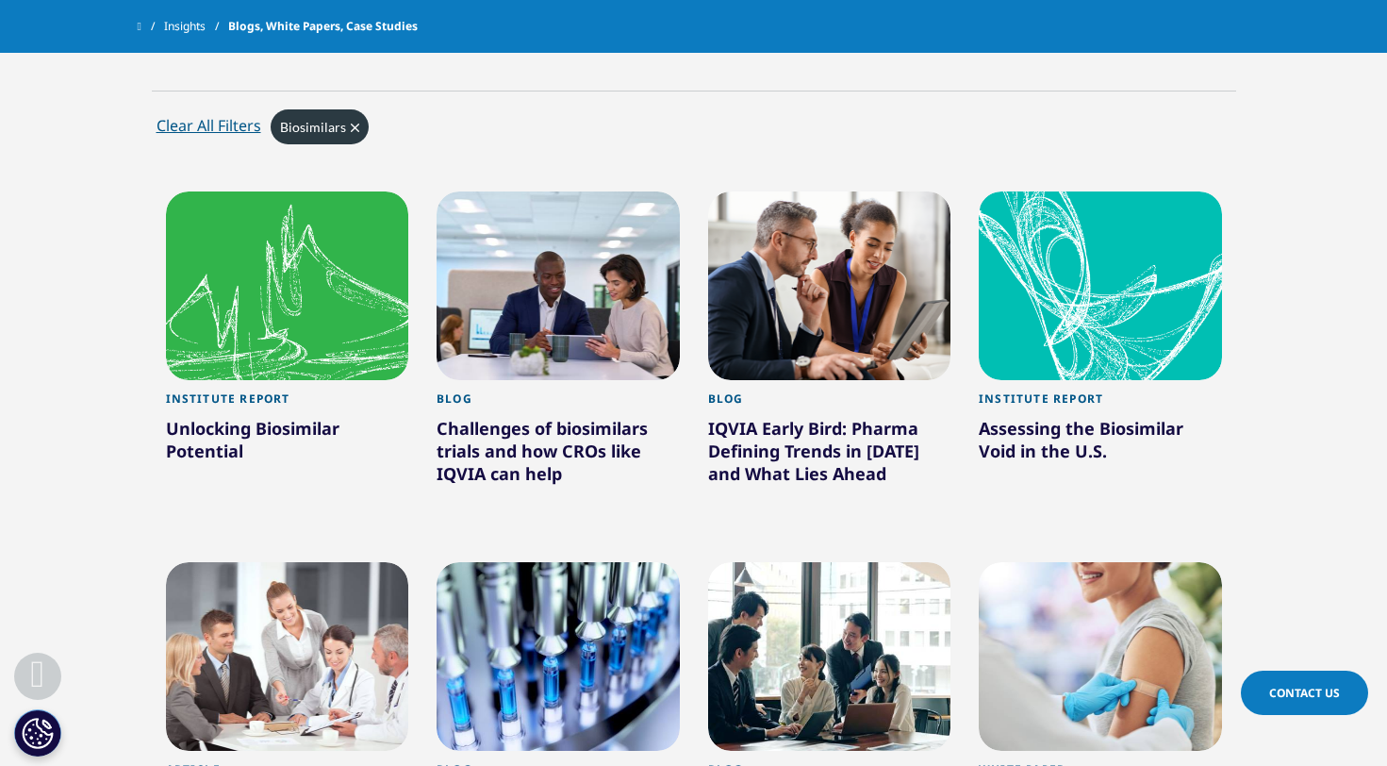
scroll to position [784, 0]
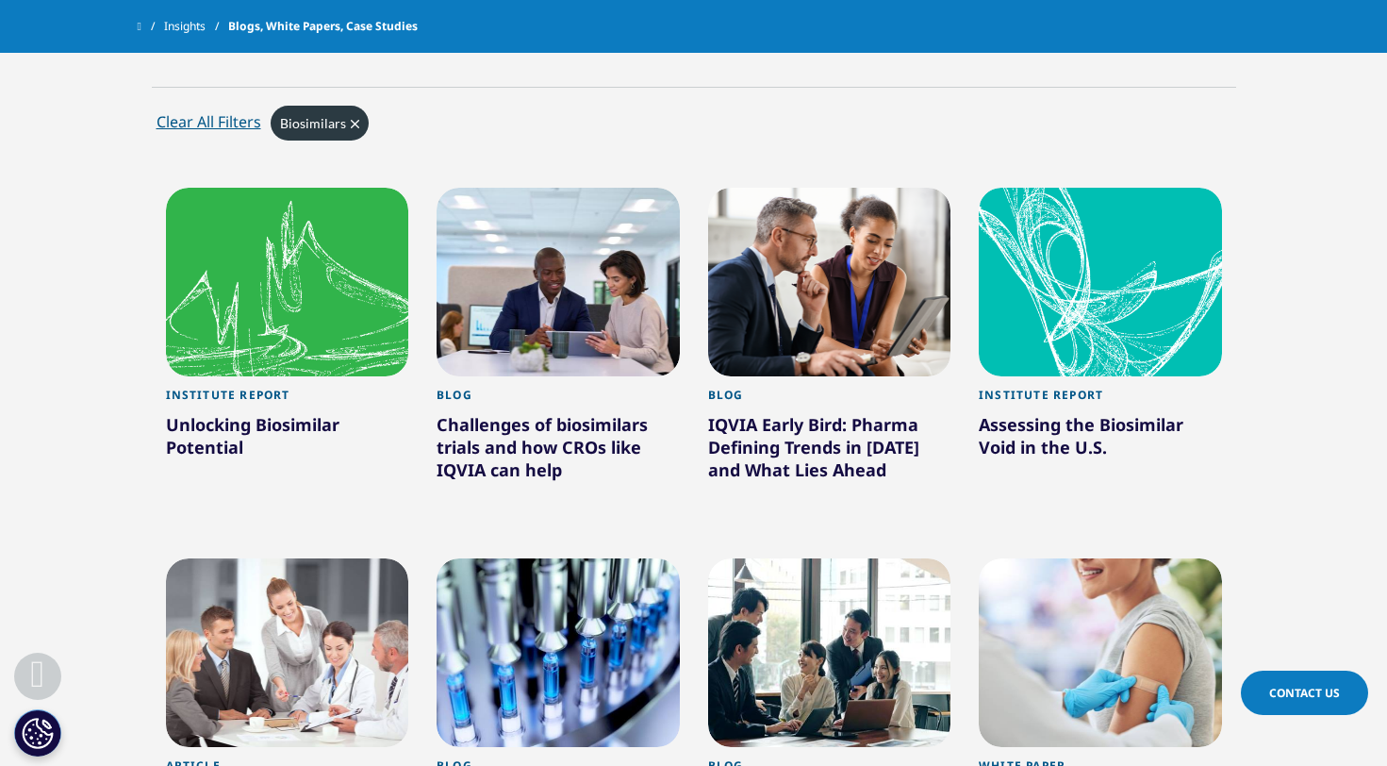
click at [298, 356] on div at bounding box center [287, 282] width 243 height 189
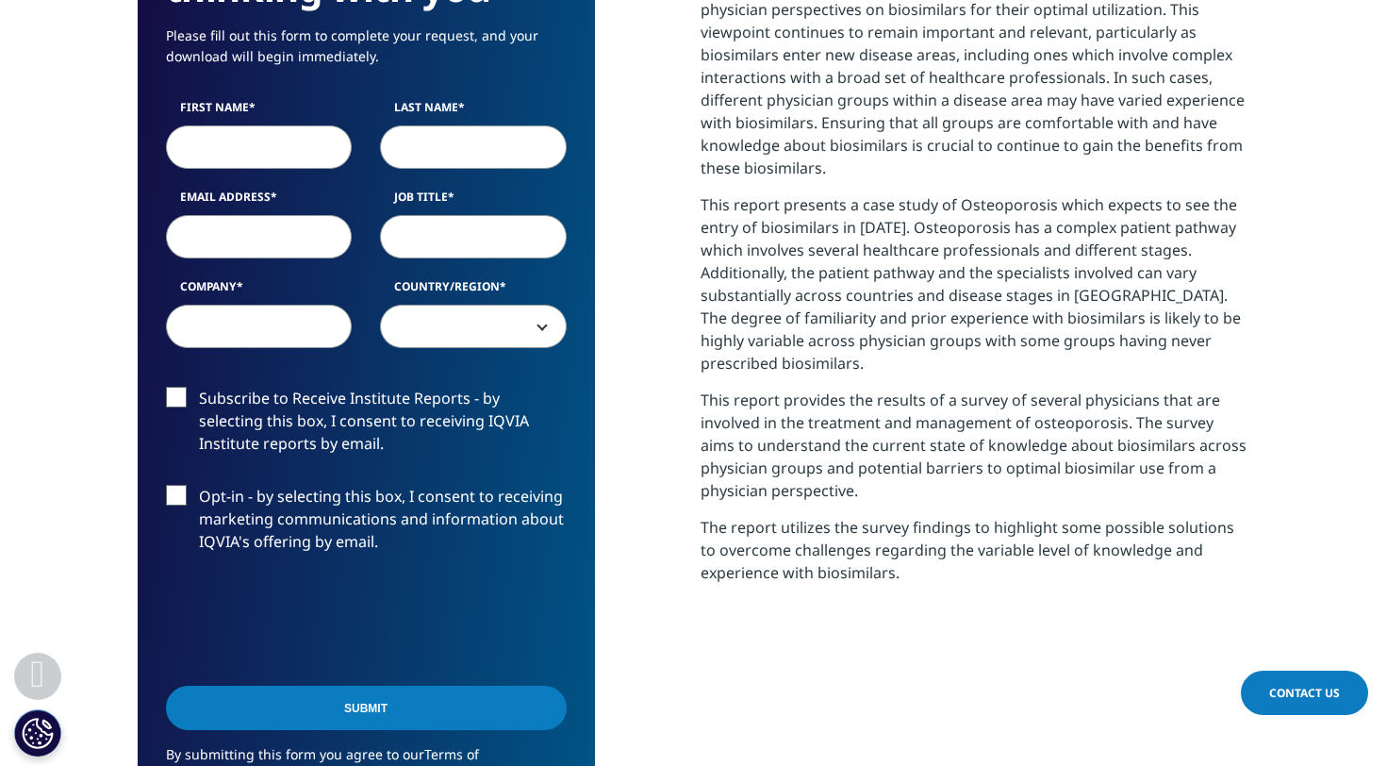
scroll to position [772, 0]
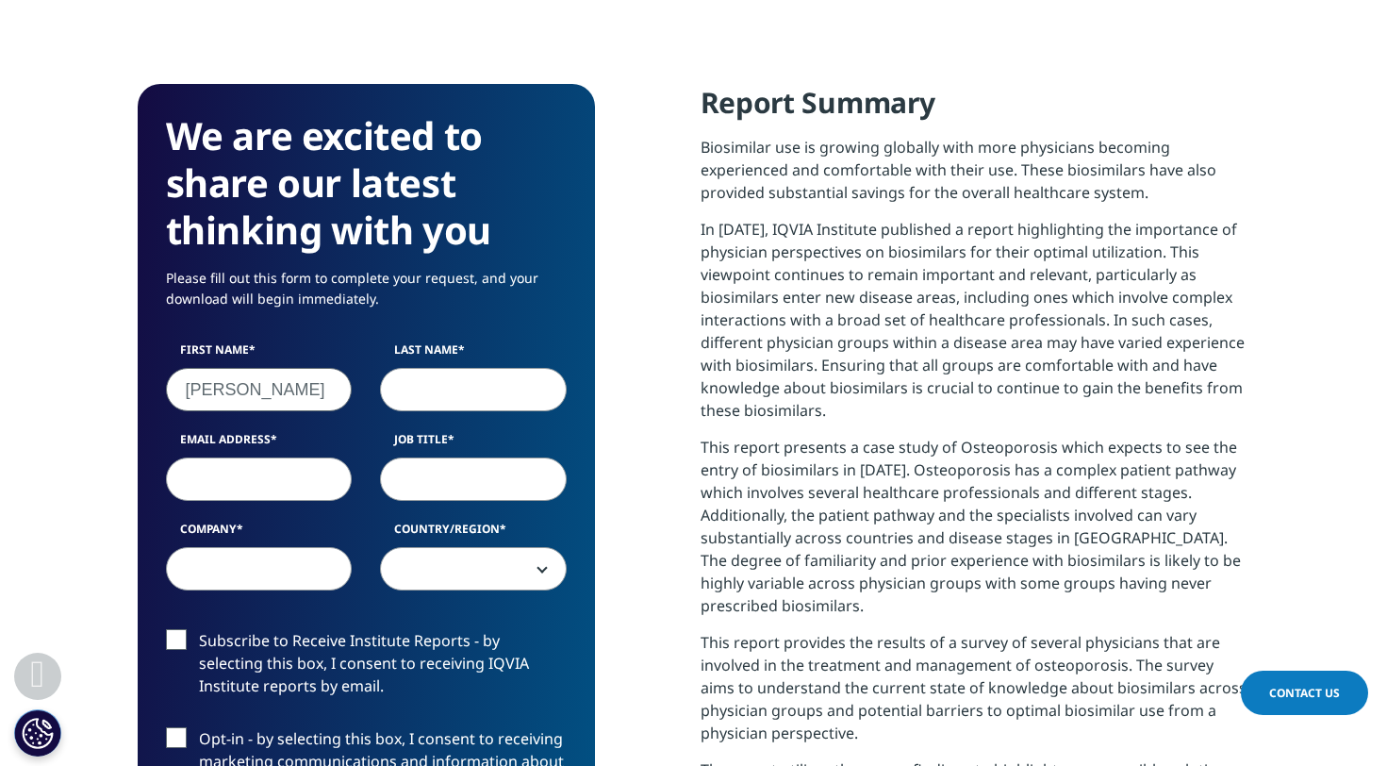
type input "[PERSON_NAME]"
type input "C"
type input "[PERSON_NAME]"
type input "[EMAIL_ADDRESS][DOMAIN_NAME]"
type input "CEO"
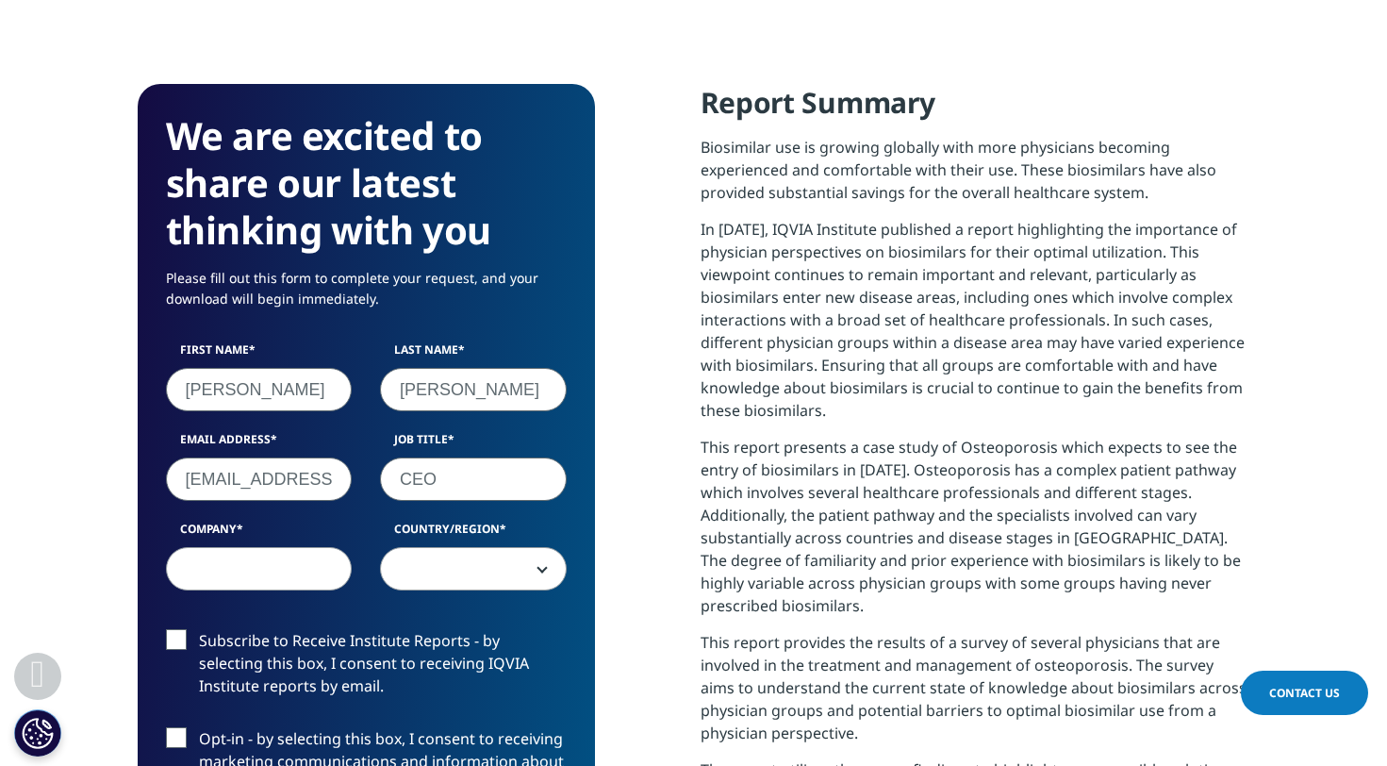
click at [267, 476] on input "[EMAIL_ADDRESS][DOMAIN_NAME]" at bounding box center [259, 478] width 187 height 43
type input "Costa Strategy Partners"
click at [487, 567] on span at bounding box center [473, 569] width 185 height 43
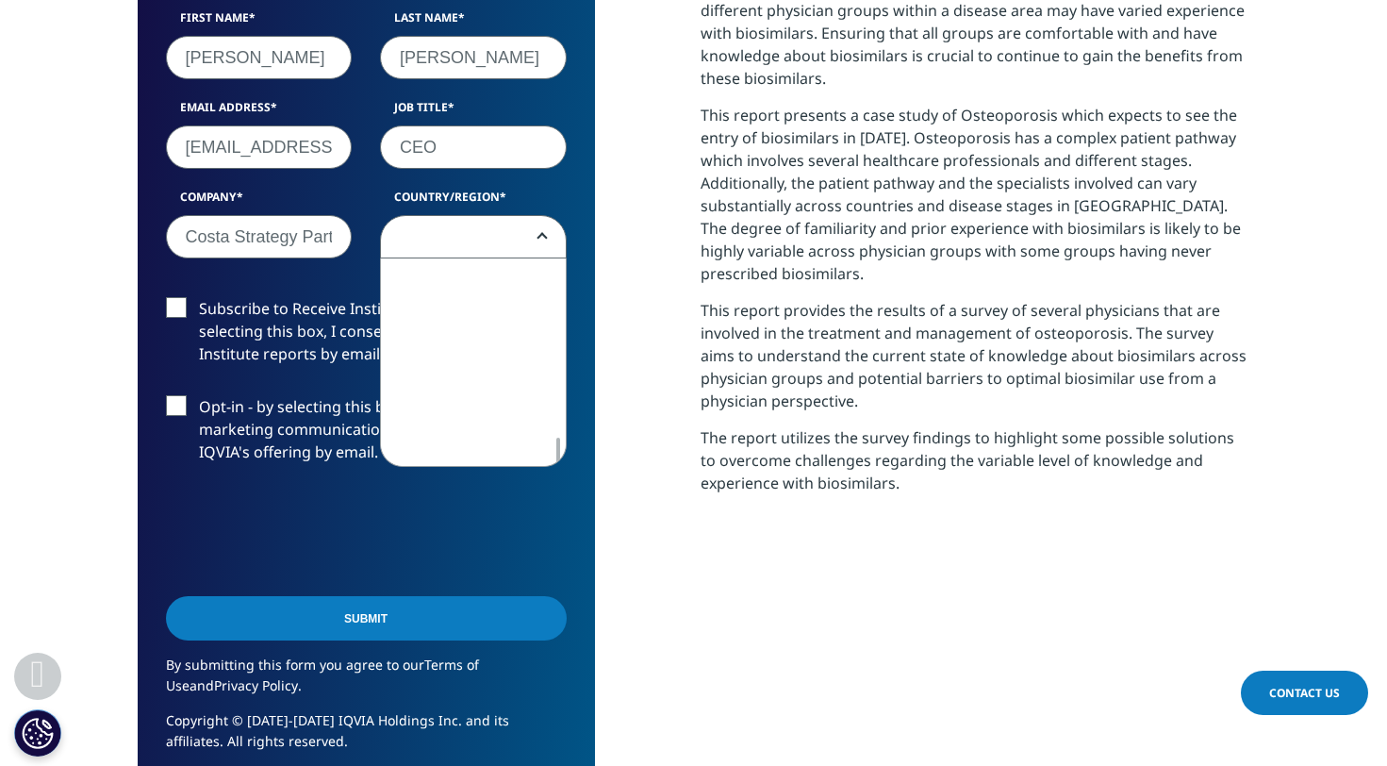
scroll to position [684, 0]
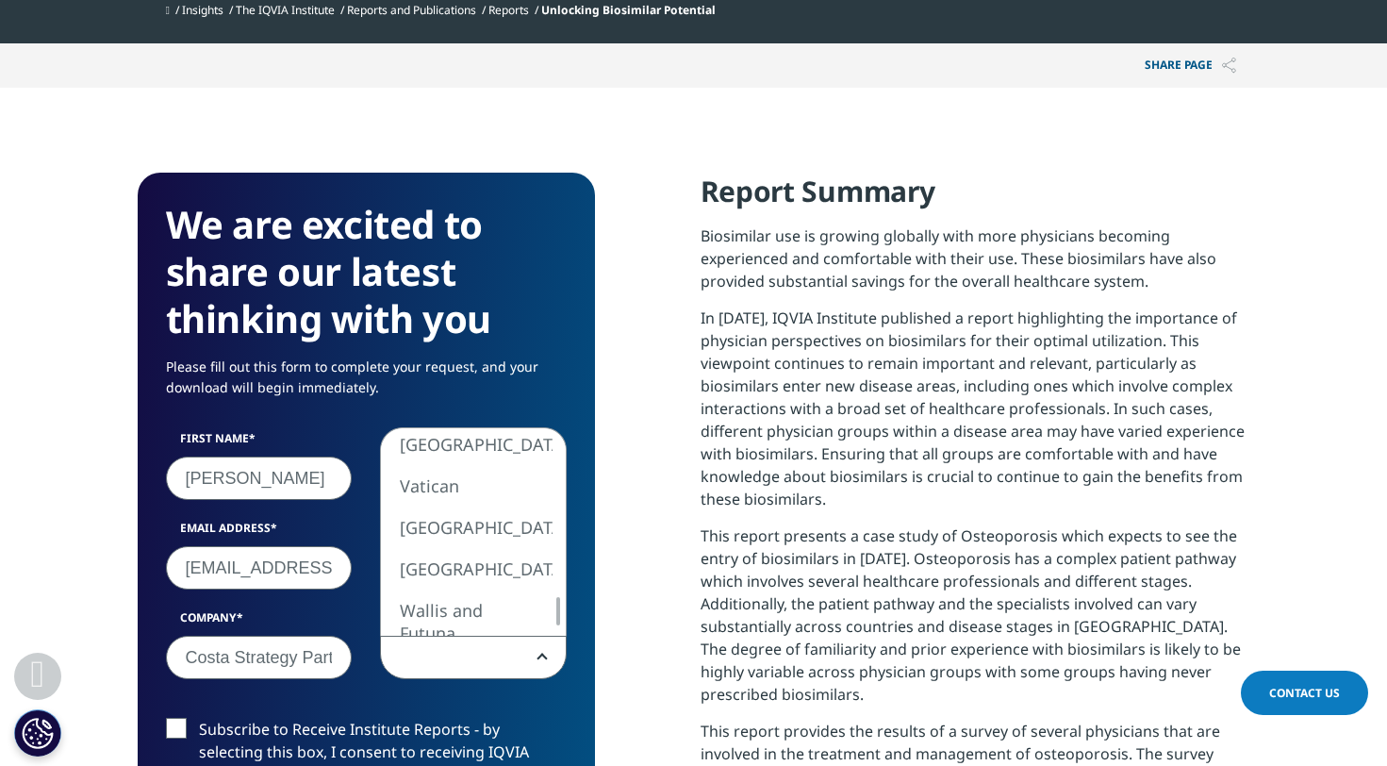
select select "[GEOGRAPHIC_DATA]"
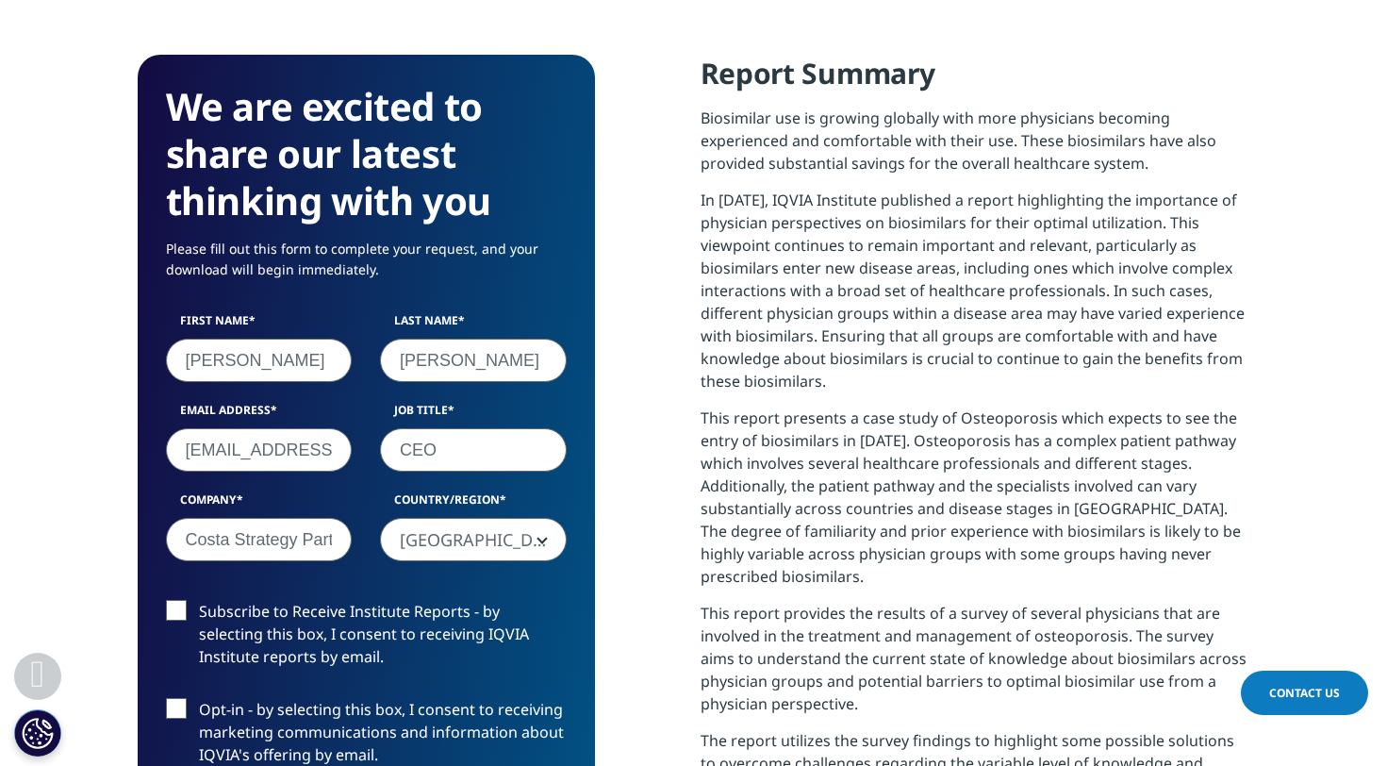
scroll to position [1033, 0]
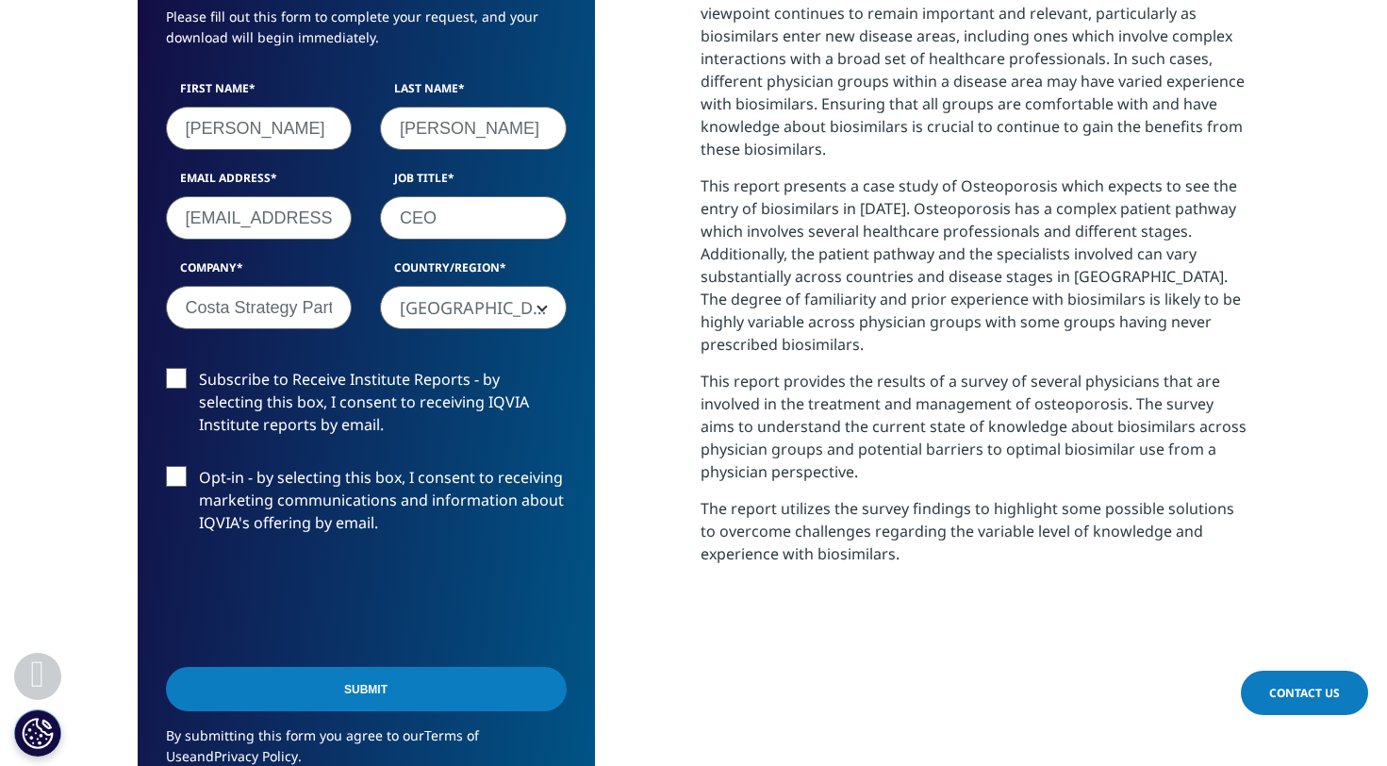
click at [176, 377] on label "Subscribe to Receive Institute Reports - by selecting this box, I consent to re…" at bounding box center [366, 407] width 401 height 78
click at [199, 368] on input "Subscribe to Receive Institute Reports - by selecting this box, I consent to re…" at bounding box center [199, 368] width 0 height 0
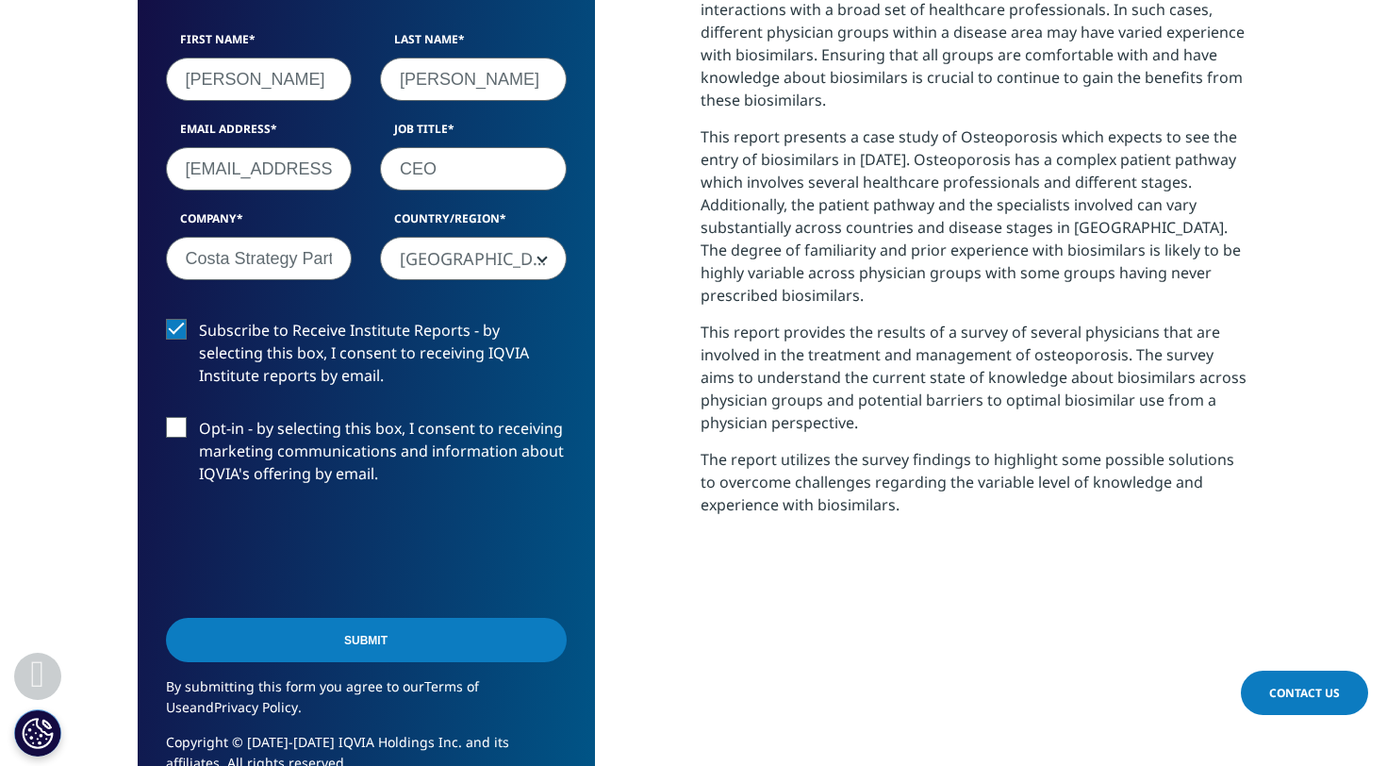
scroll to position [1104, 0]
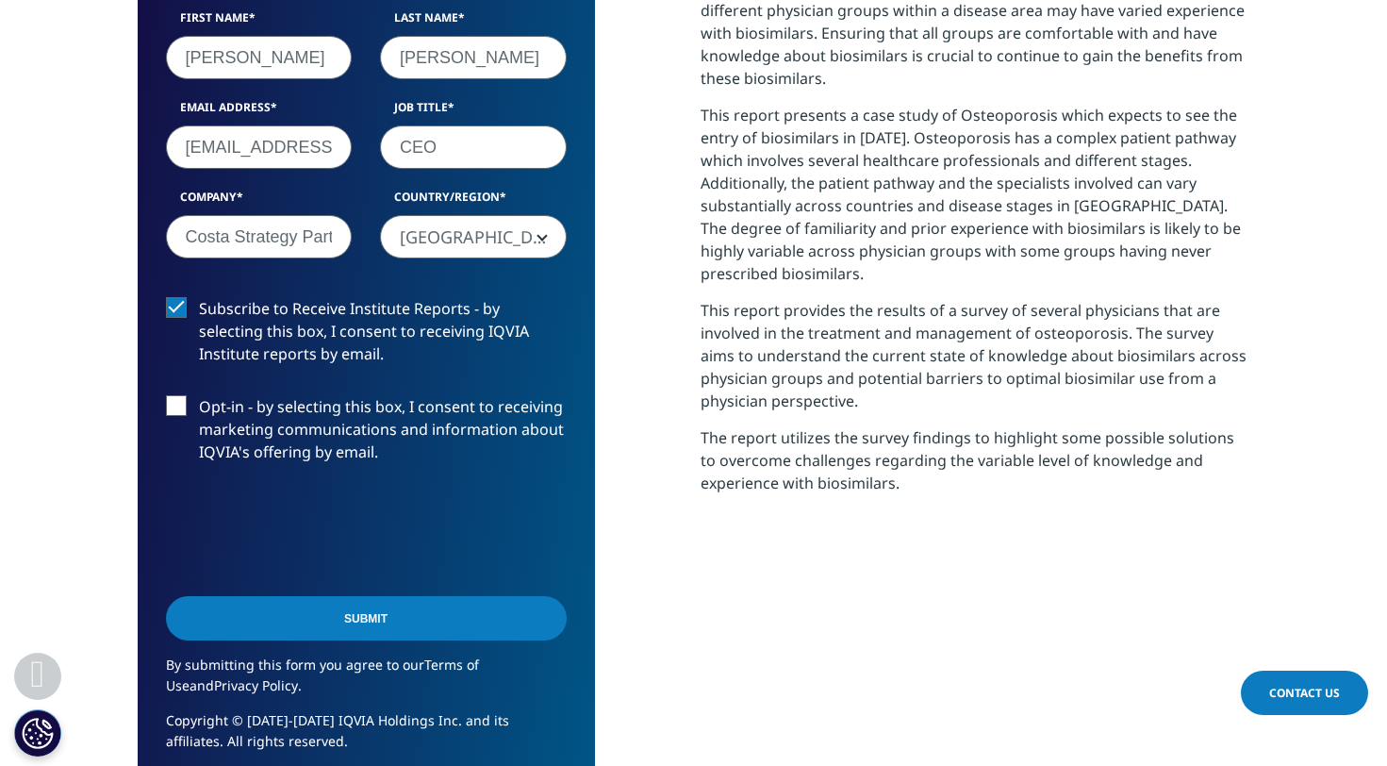
click at [378, 615] on input "Submit" at bounding box center [366, 618] width 401 height 44
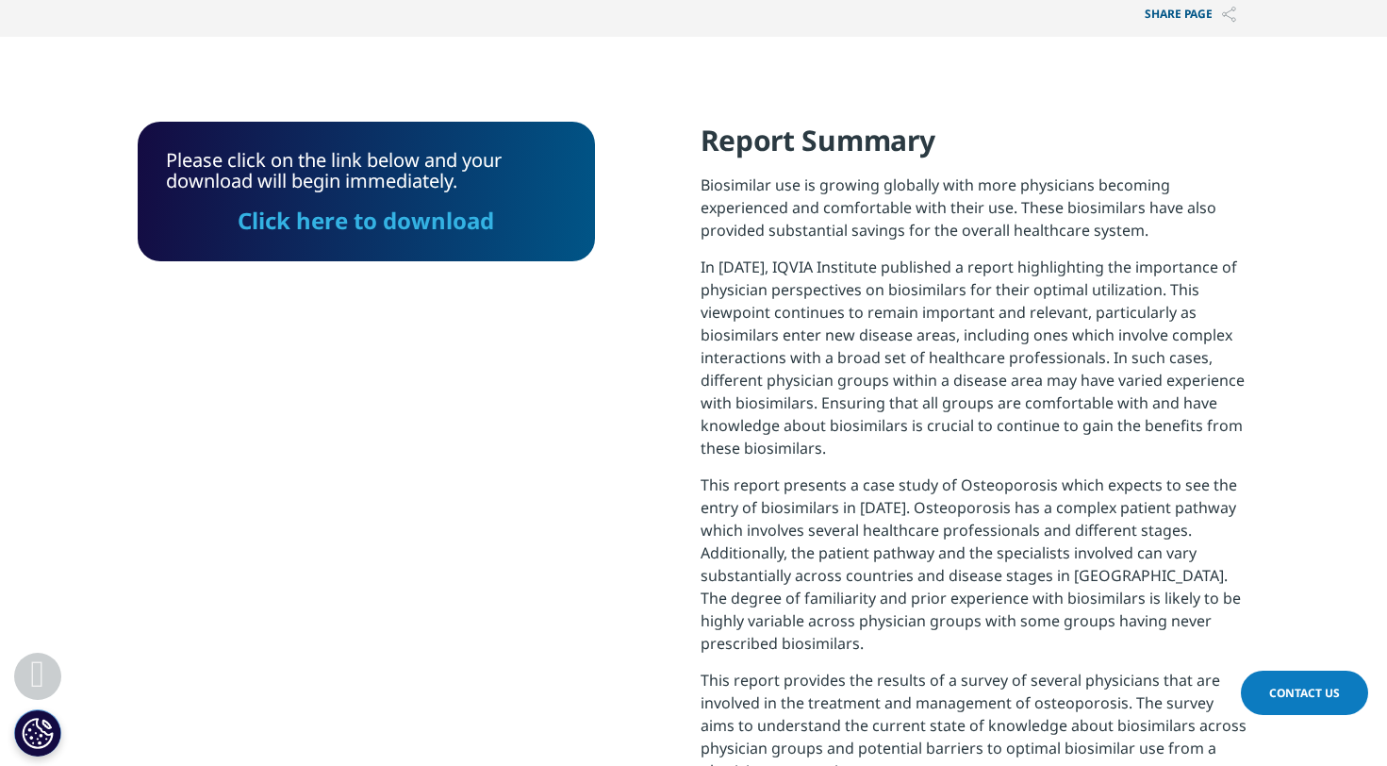
scroll to position [545, 0]
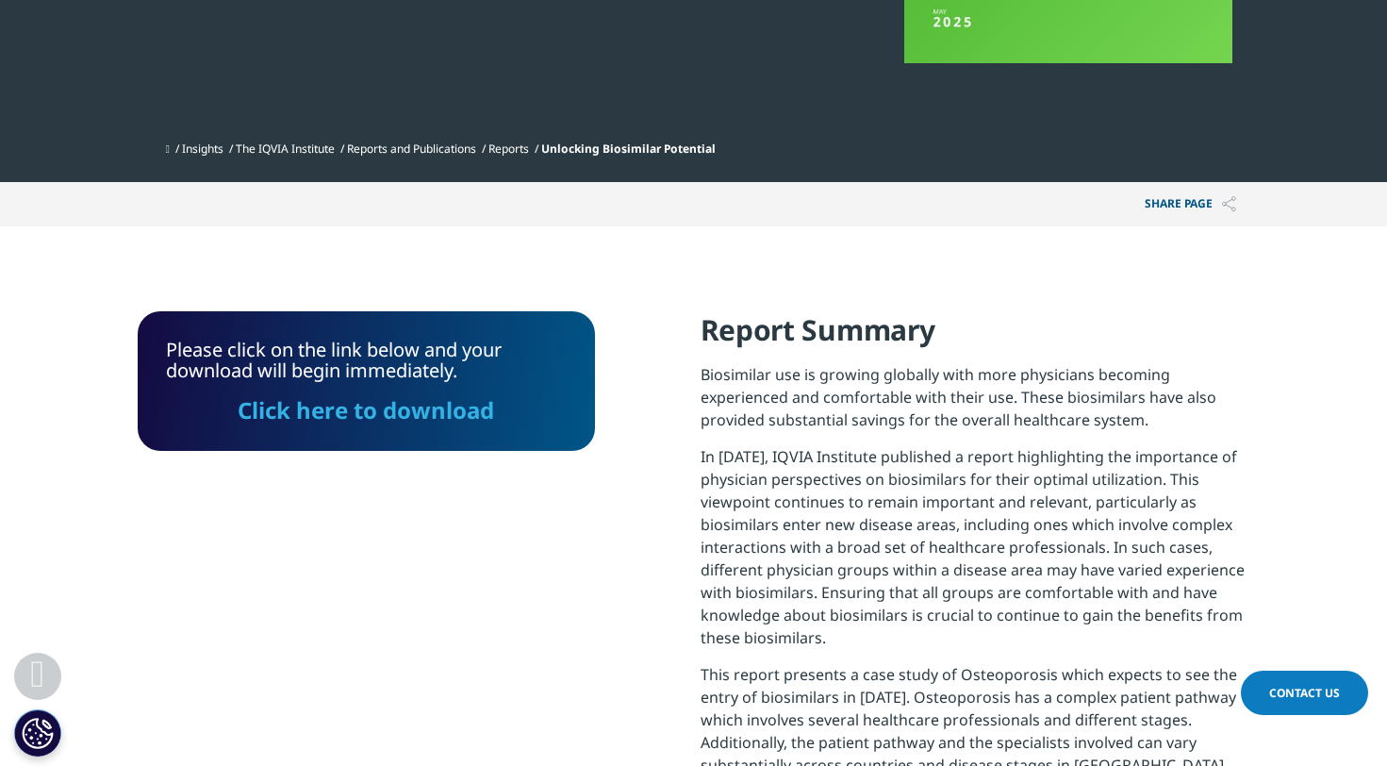
click at [394, 398] on link "Click here to download" at bounding box center [366, 409] width 256 height 31
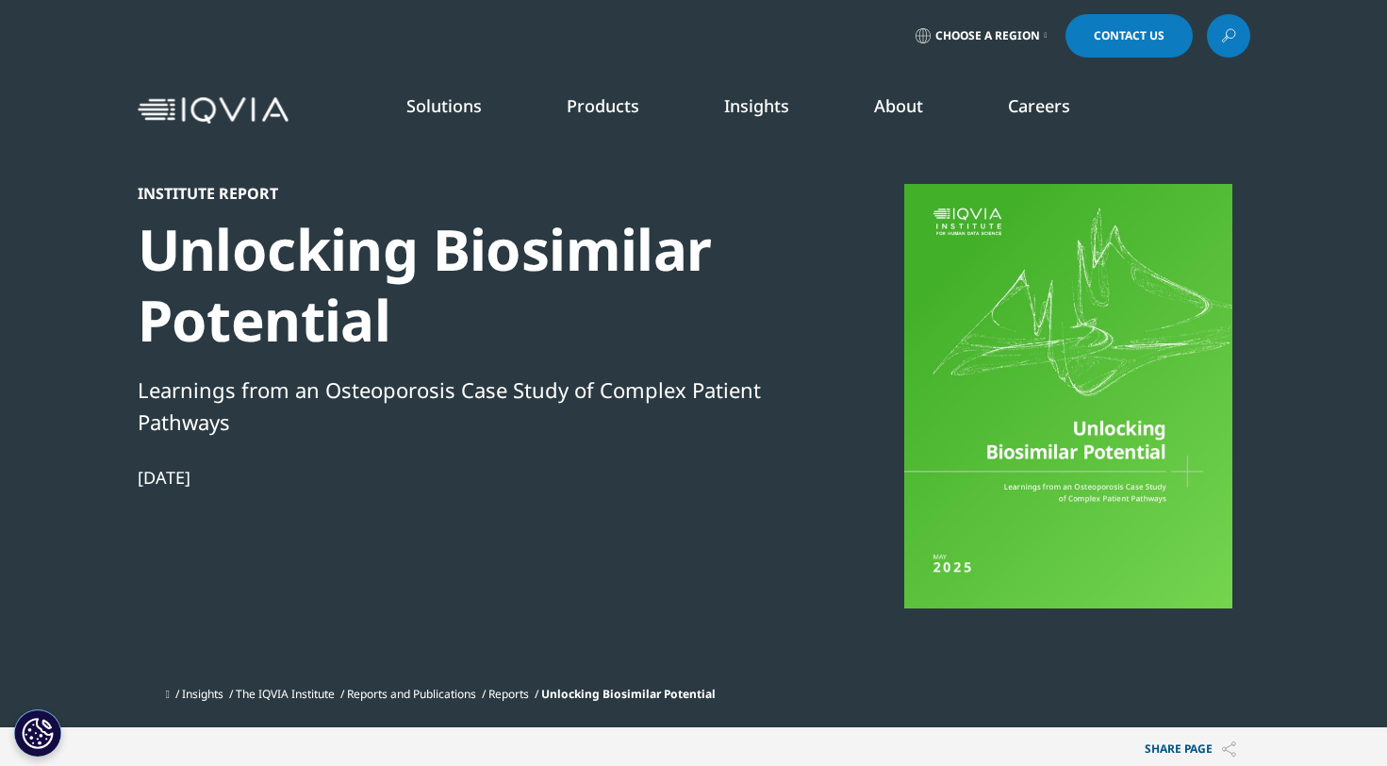
scroll to position [0, 0]
